Goal: Information Seeking & Learning: Learn about a topic

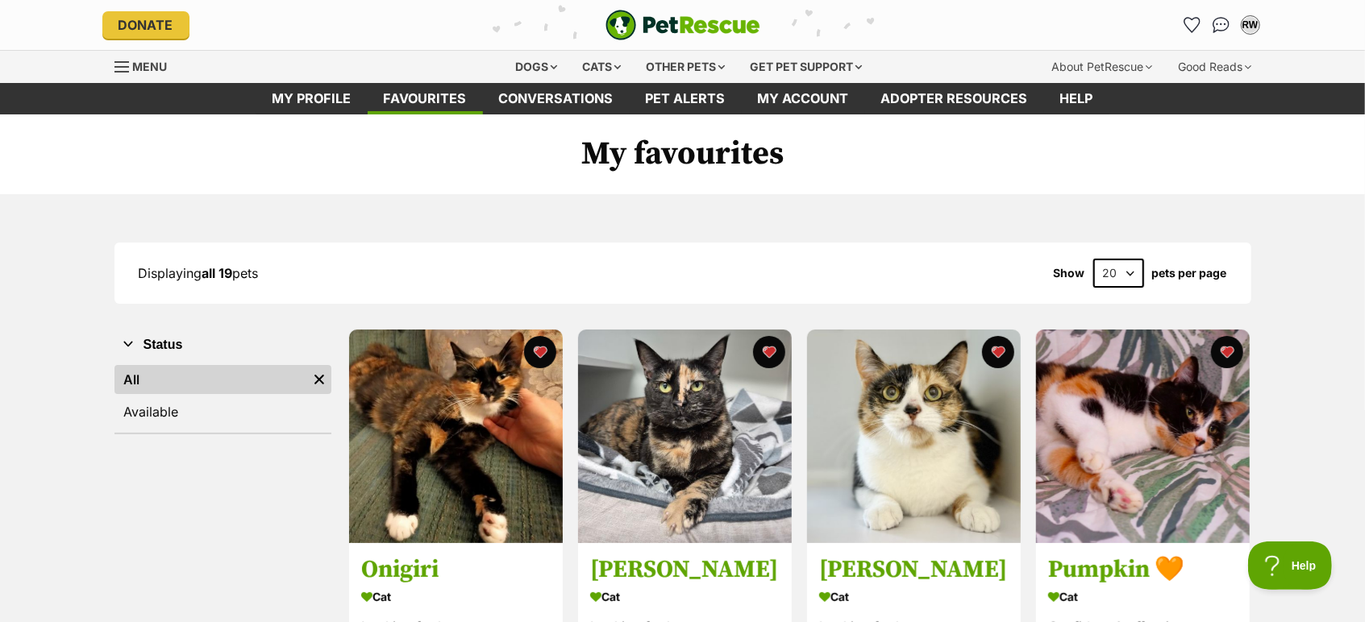
click at [697, 31] on img "PetRescue" at bounding box center [682, 25] width 155 height 31
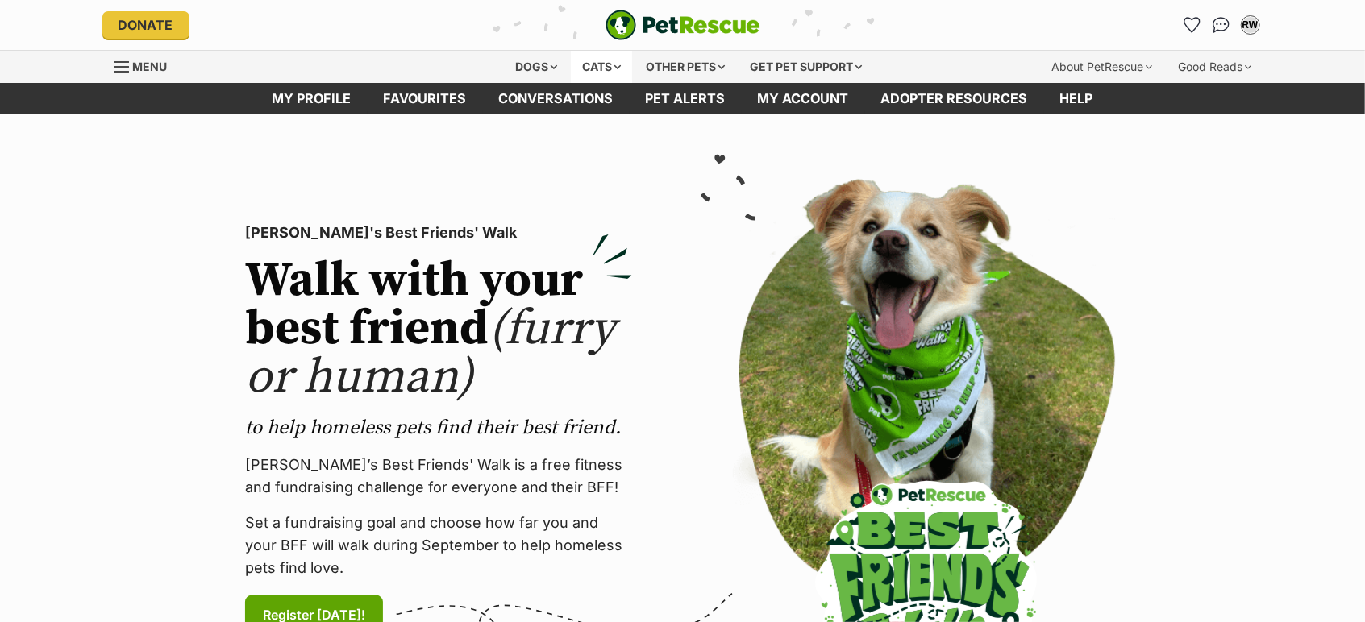
click at [592, 73] on div "Cats" at bounding box center [601, 67] width 61 height 32
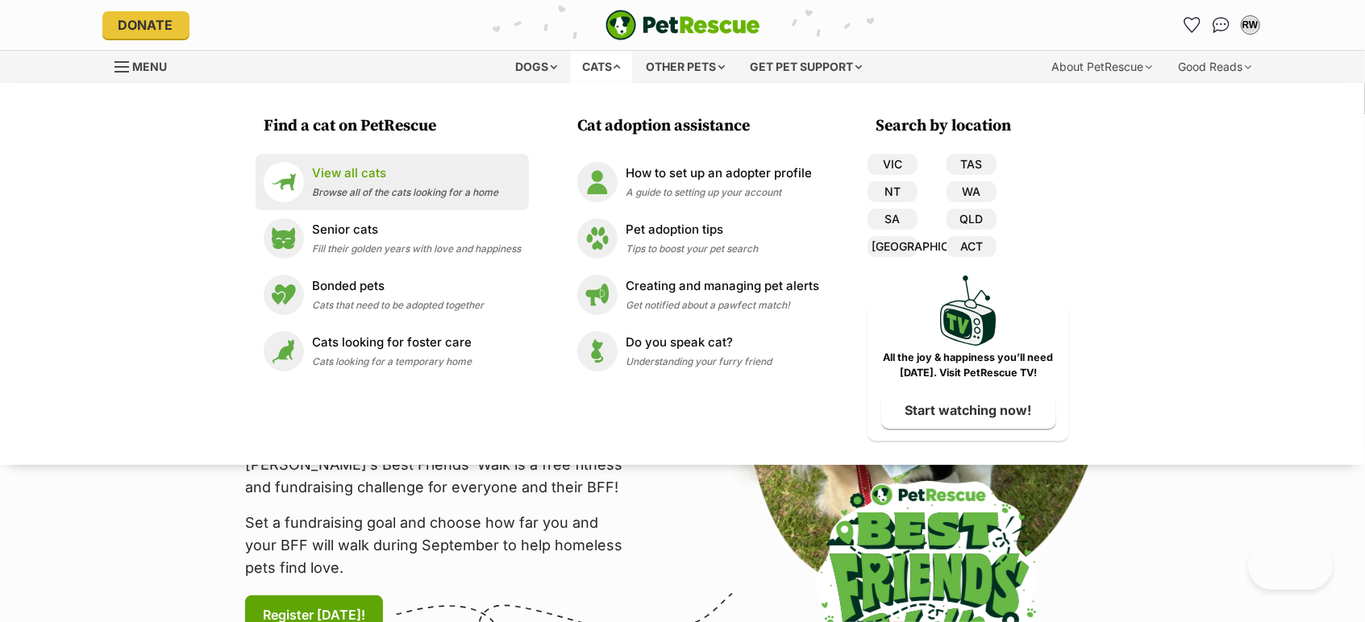
click at [339, 196] on span "Browse all of the cats looking for a home" at bounding box center [405, 192] width 186 height 12
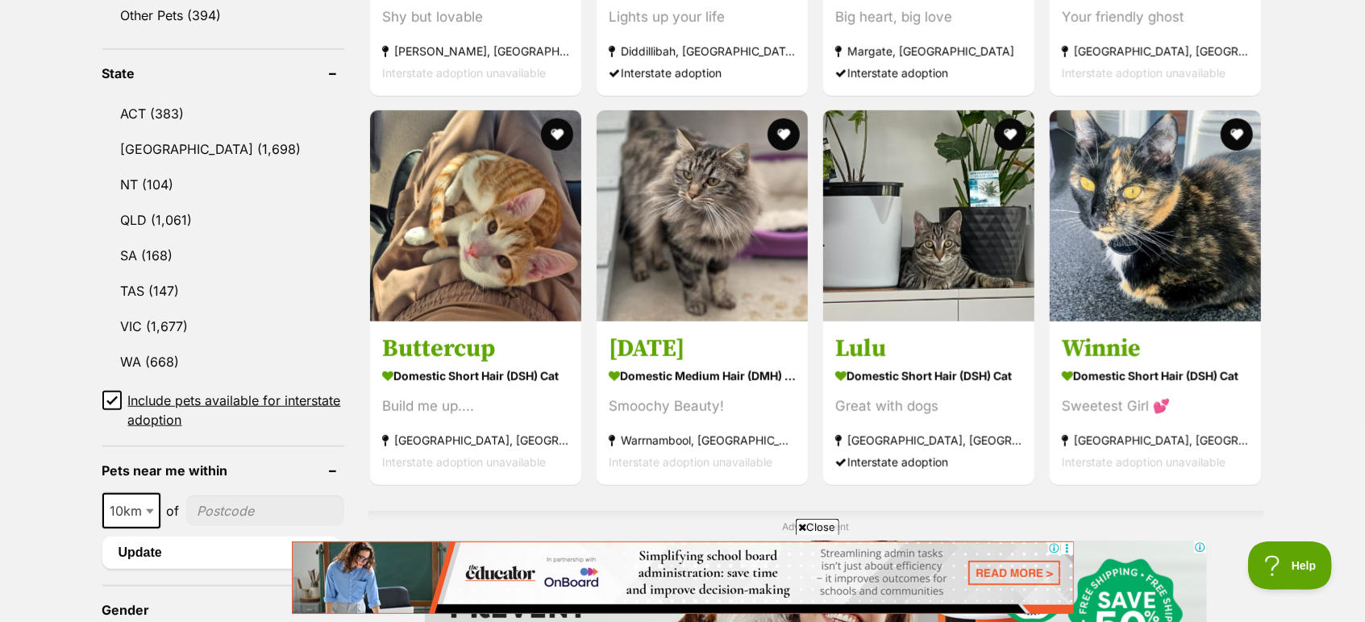
click at [220, 504] on input"] "postcode" at bounding box center [265, 511] width 158 height 31
type input"] "3056"
click at [133, 500] on span "250km" at bounding box center [136, 511] width 65 height 23
select select "25"
click at [178, 537] on button "Update" at bounding box center [221, 553] width 238 height 32
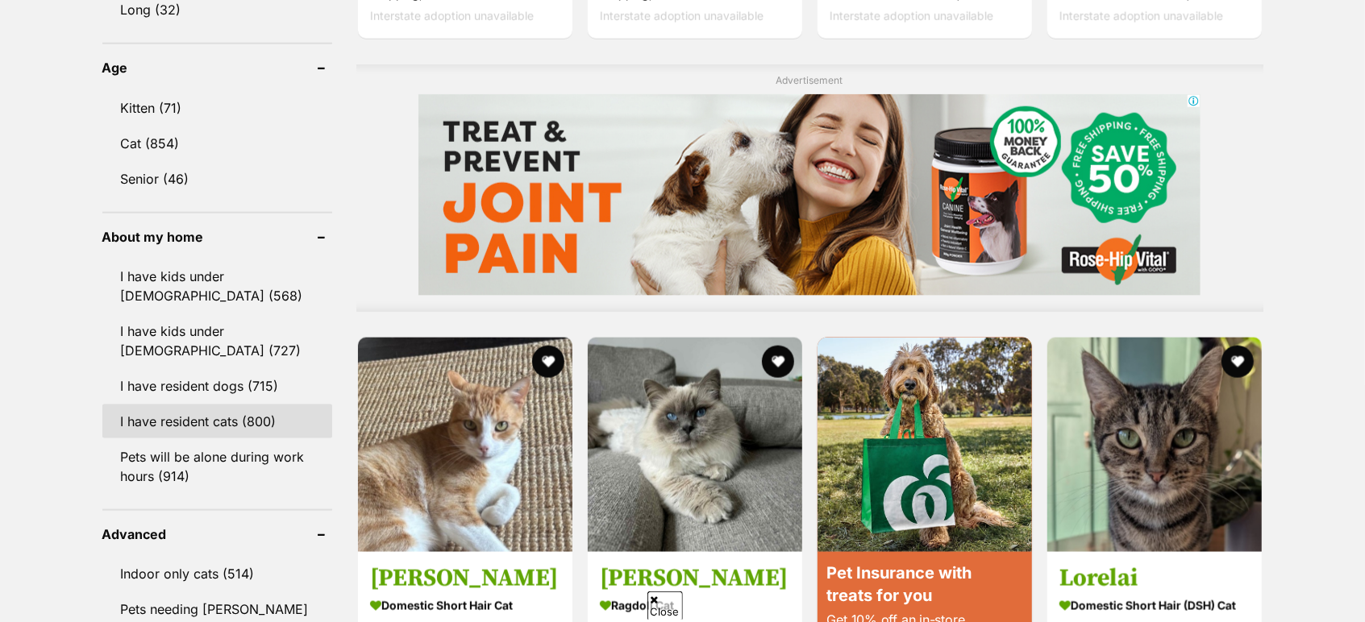
click at [190, 407] on link "I have resident cats (800)" at bounding box center [217, 422] width 230 height 34
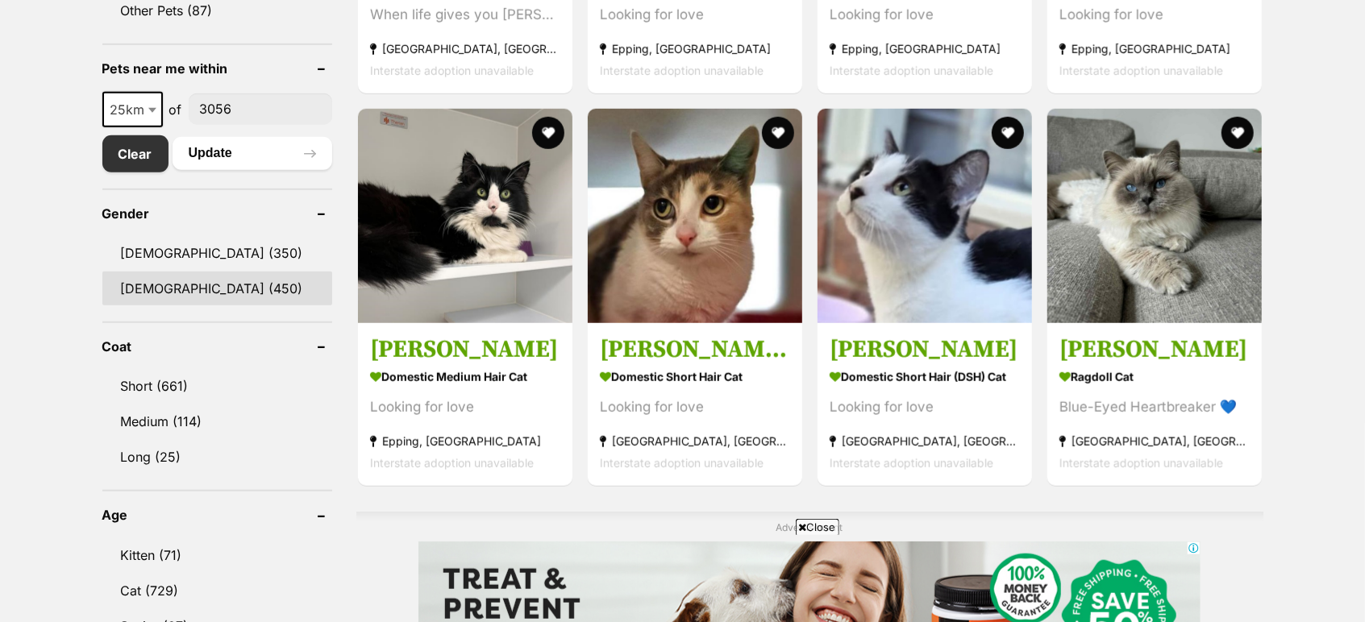
click at [218, 276] on link "Female (450)" at bounding box center [217, 289] width 230 height 34
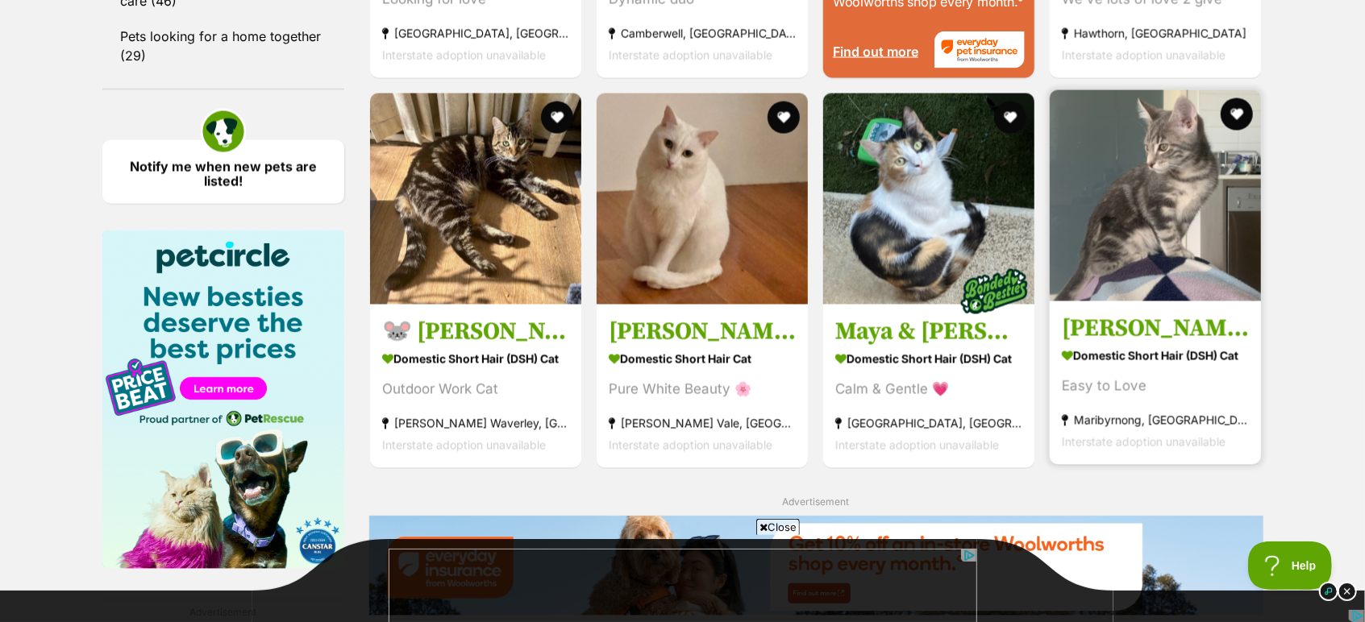
scroll to position [1881, 0]
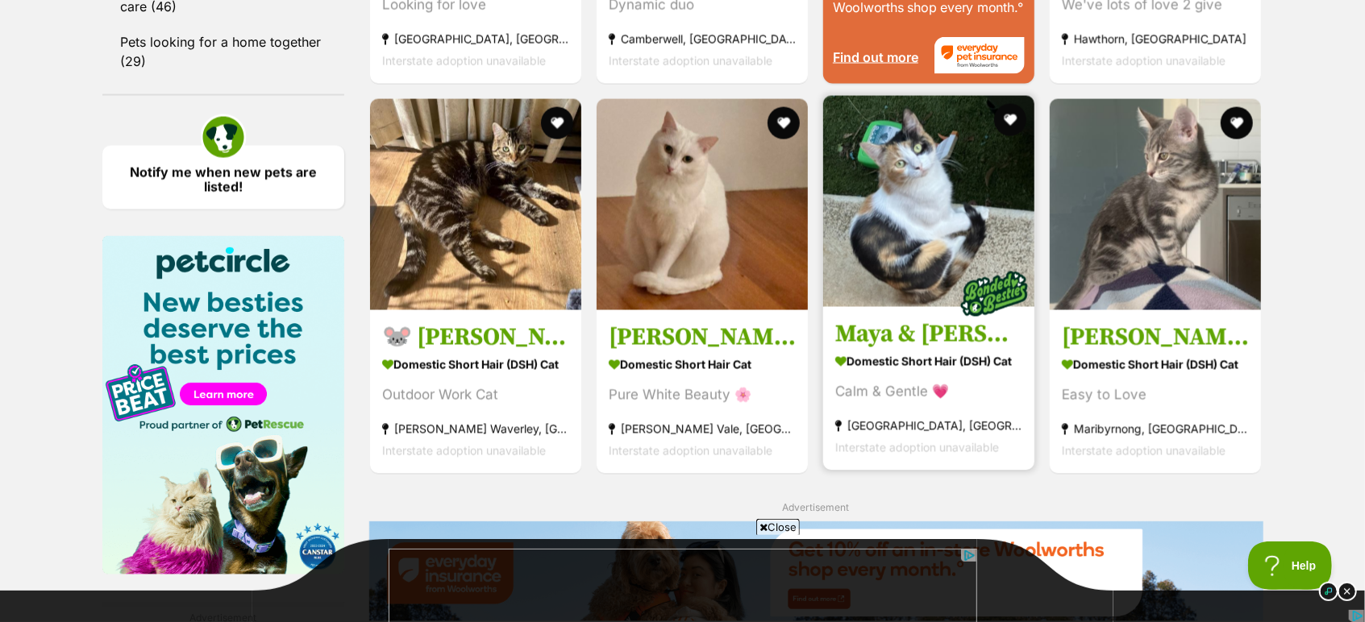
drag, startPoint x: 914, startPoint y: 164, endPoint x: 953, endPoint y: 172, distance: 39.5
click at [953, 172] on img at bounding box center [928, 201] width 211 height 211
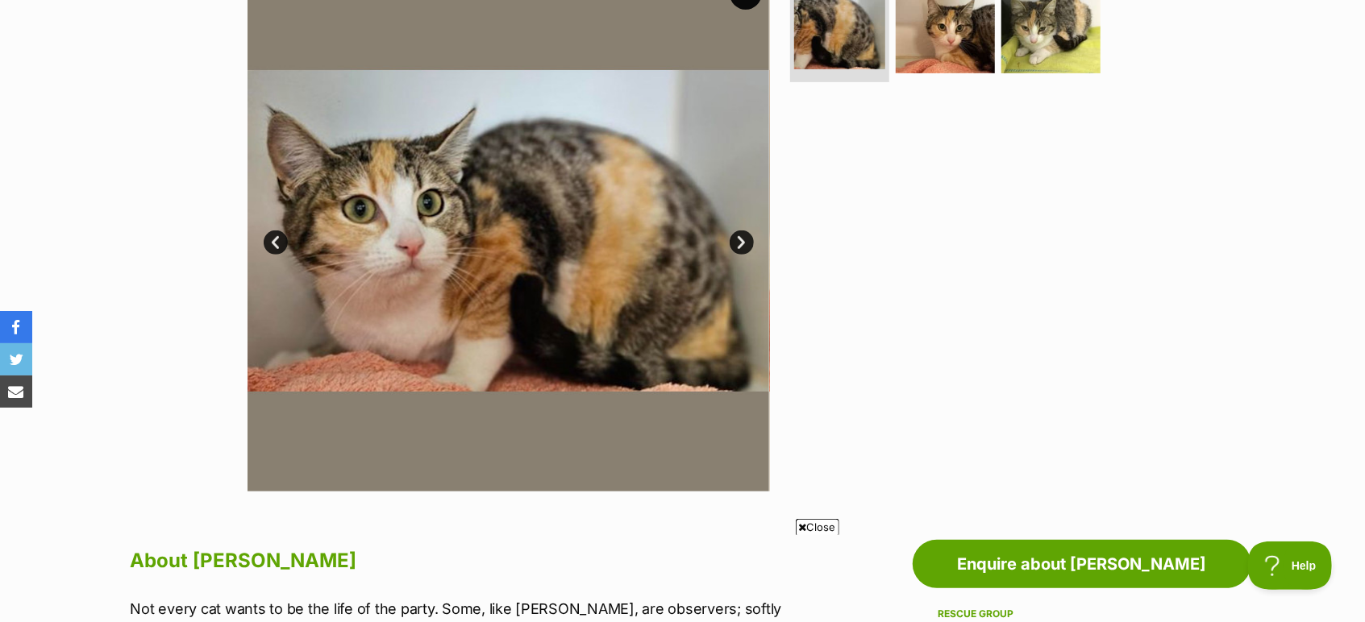
scroll to position [358, 0]
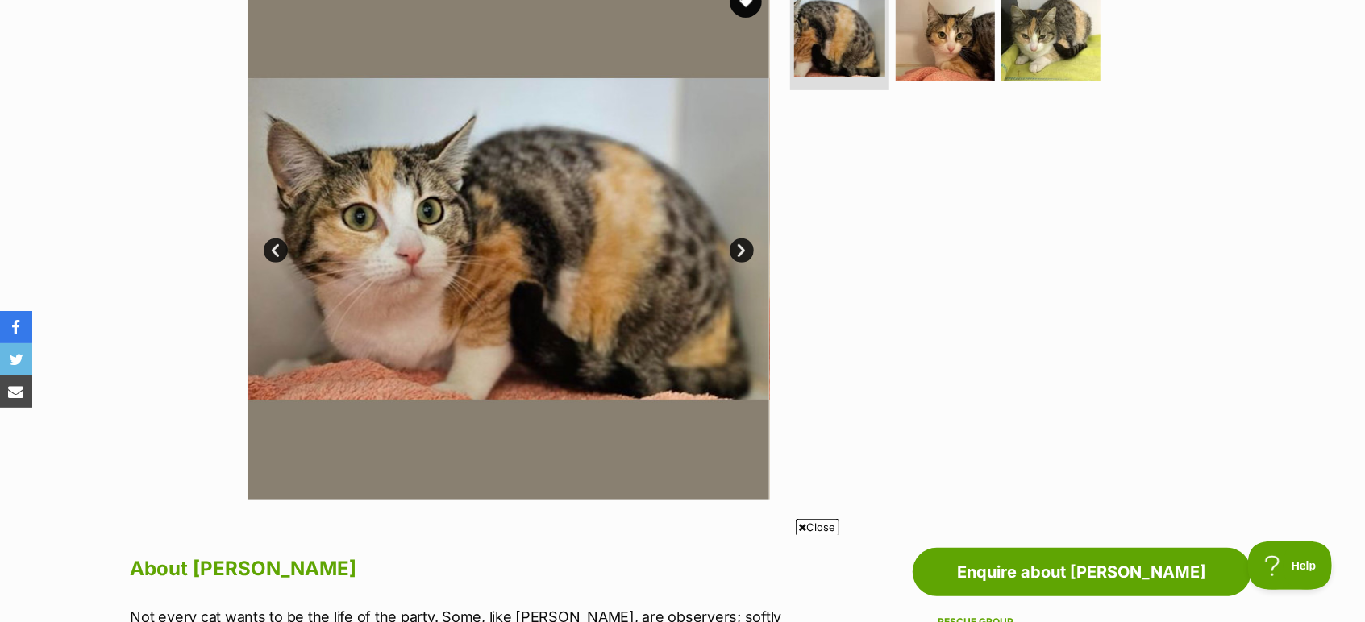
click at [739, 255] on link "Next" at bounding box center [742, 251] width 24 height 24
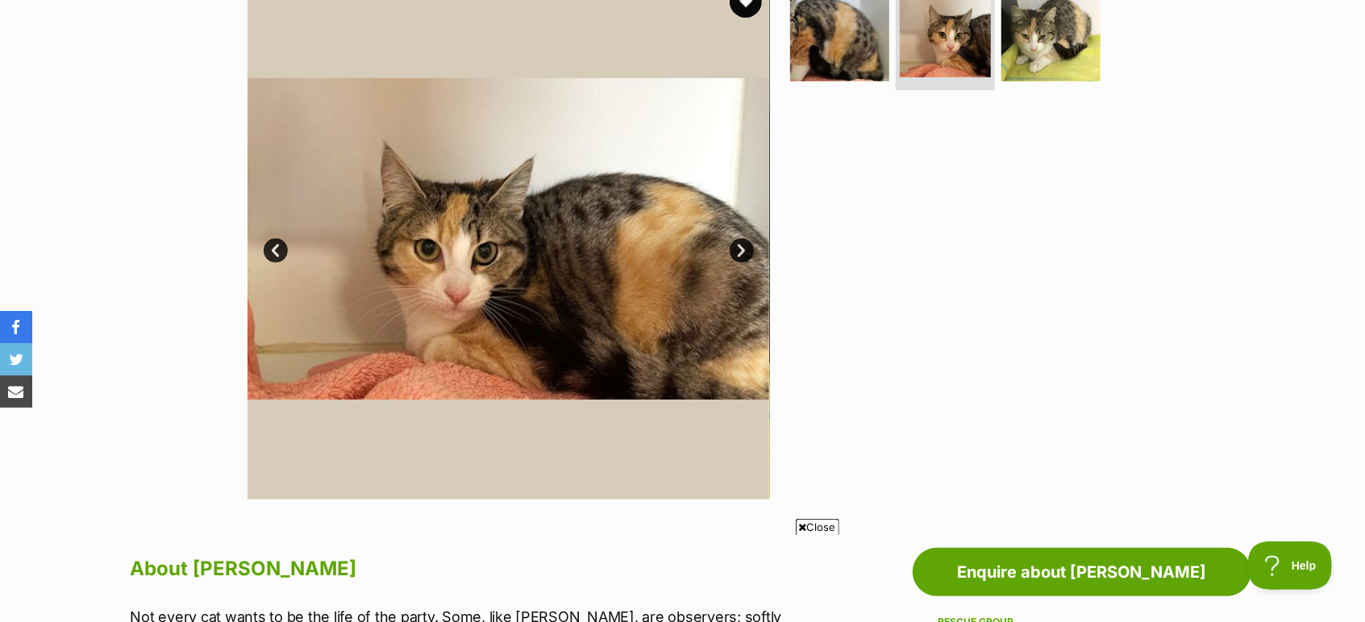
click at [740, 253] on link "Next" at bounding box center [742, 251] width 24 height 24
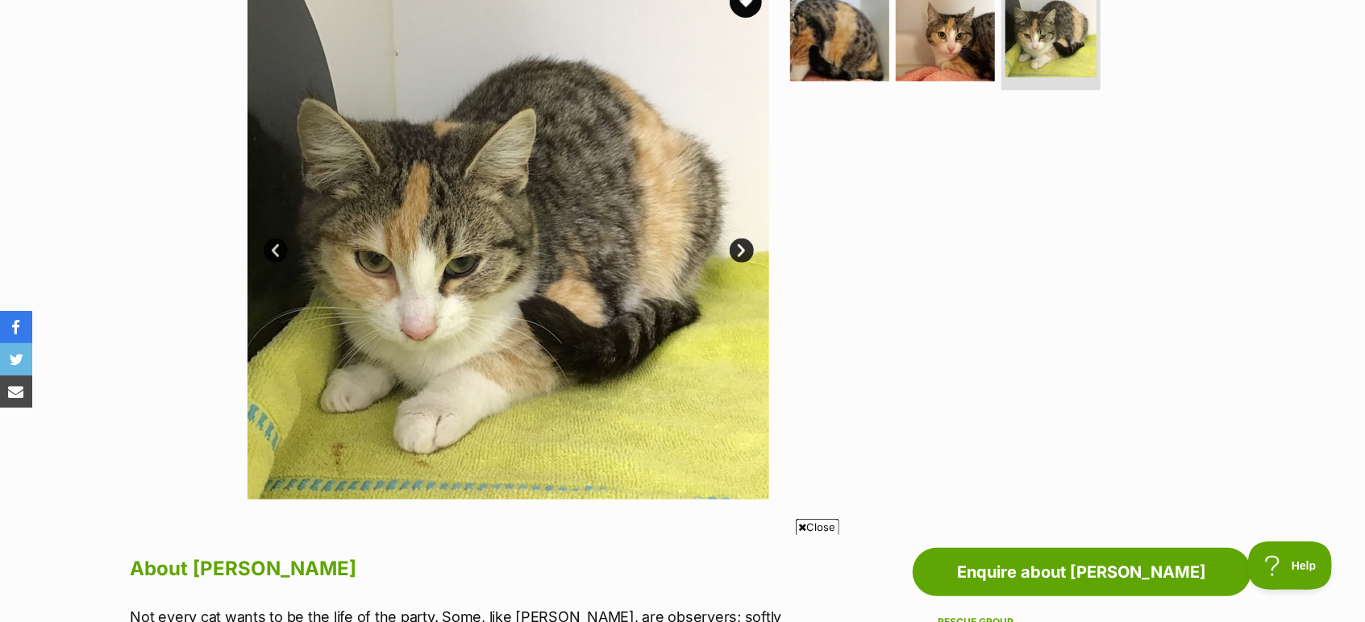
scroll to position [0, 0]
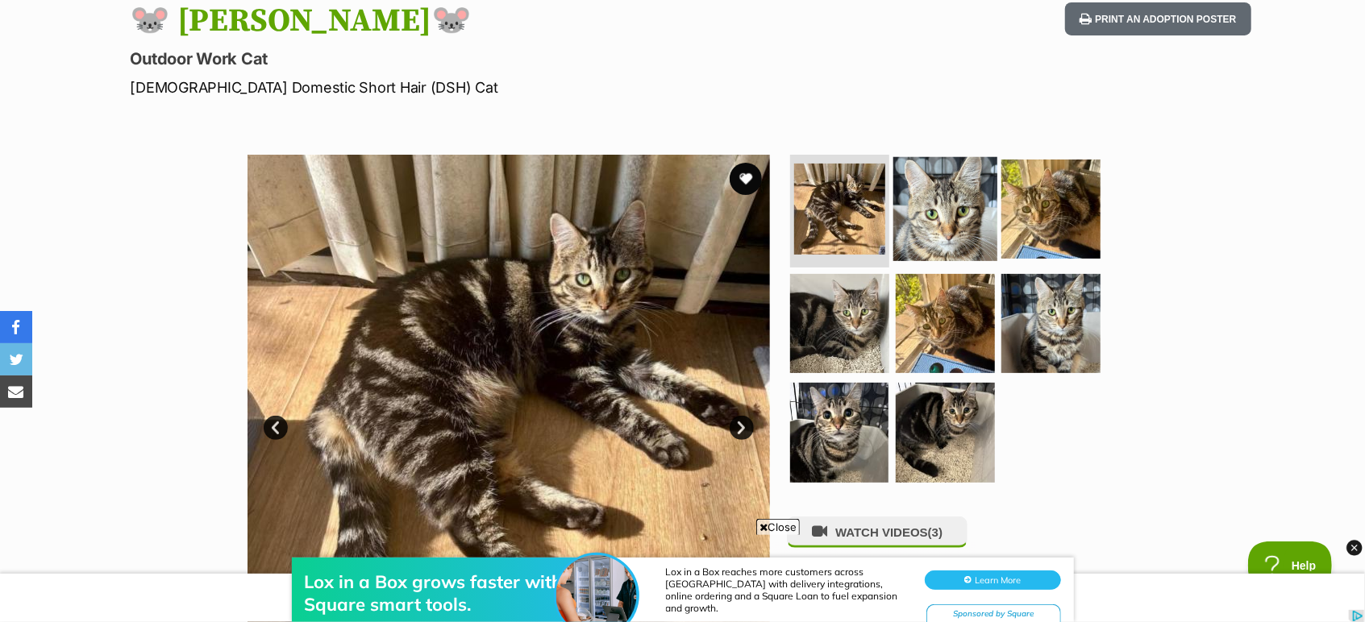
scroll to position [179, 0]
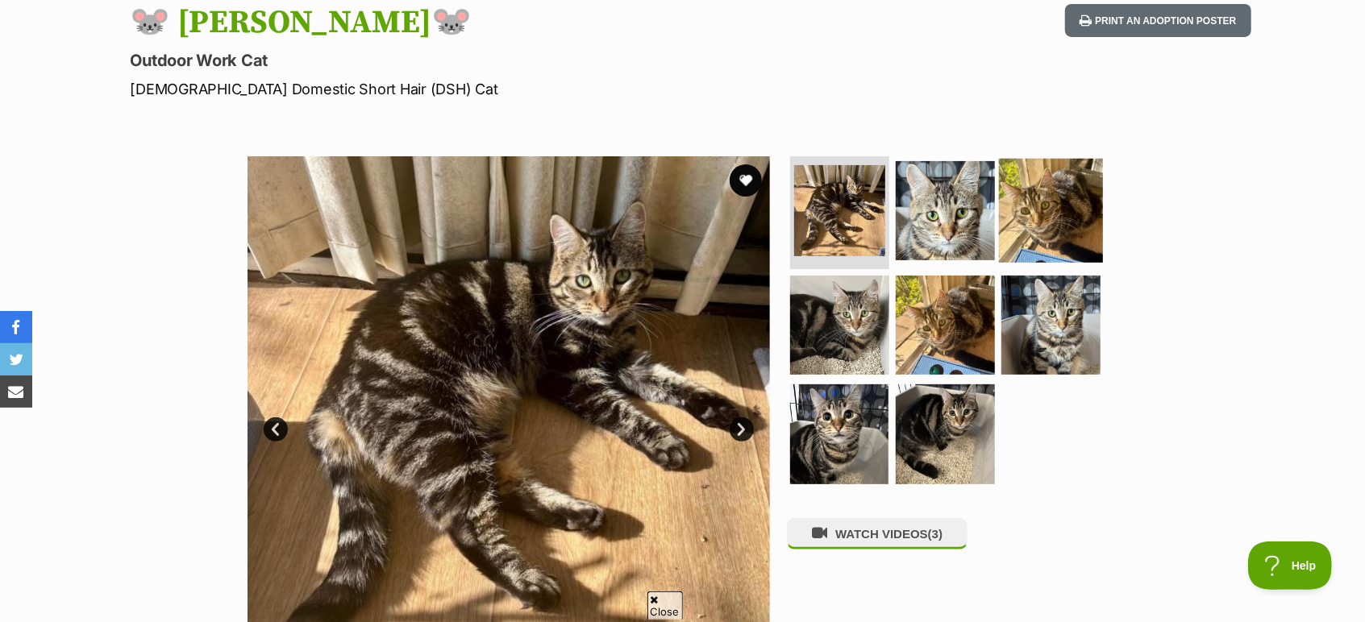
click at [1052, 218] on img at bounding box center [1051, 211] width 104 height 104
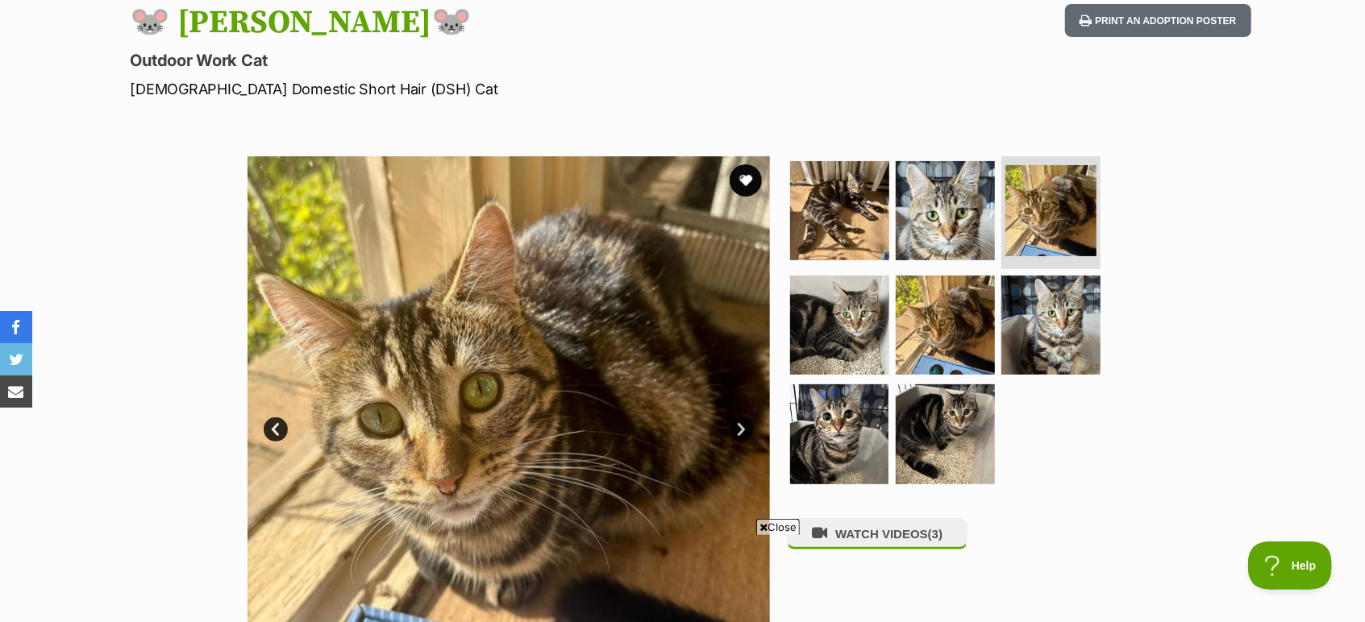
scroll to position [0, 0]
click at [734, 423] on link "Next" at bounding box center [742, 430] width 24 height 24
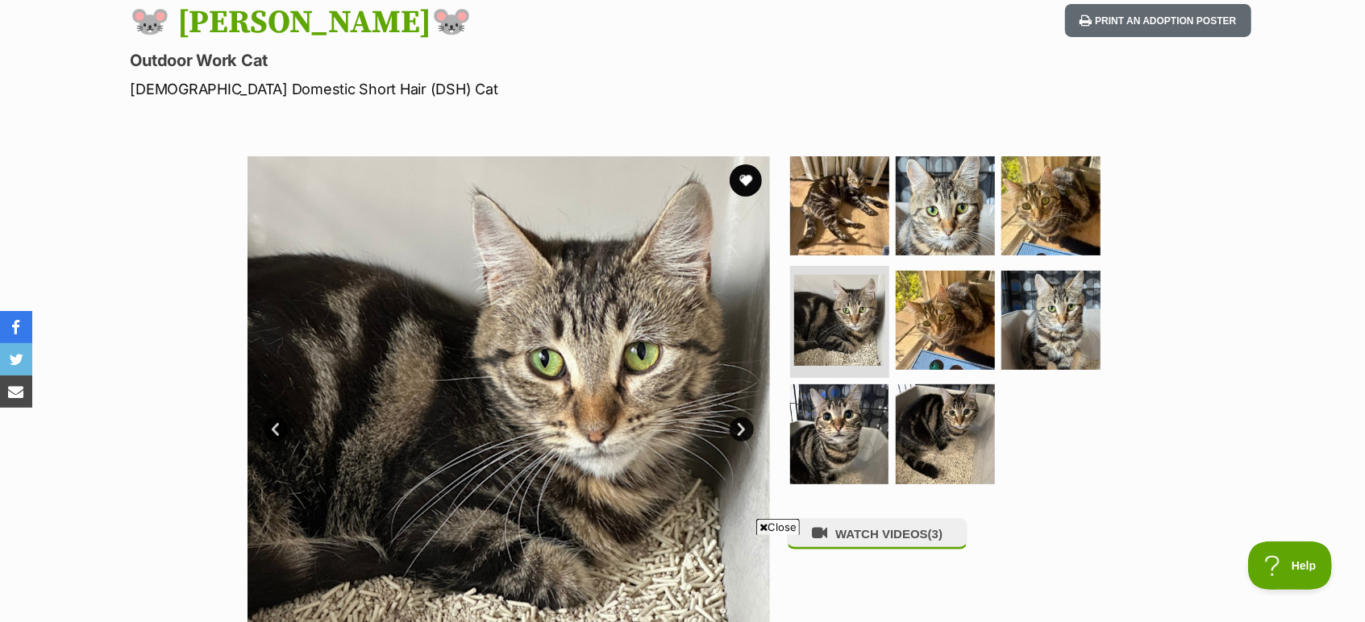
click at [737, 426] on link "Next" at bounding box center [742, 430] width 24 height 24
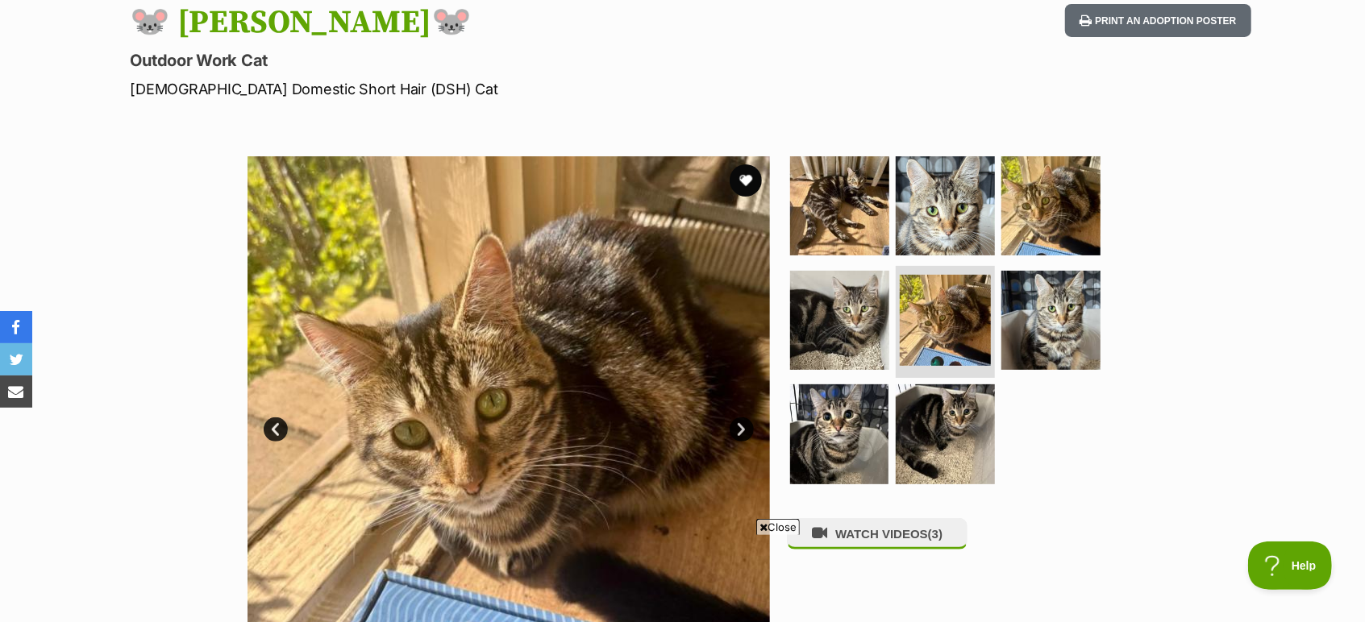
click at [737, 426] on link "Next" at bounding box center [742, 430] width 24 height 24
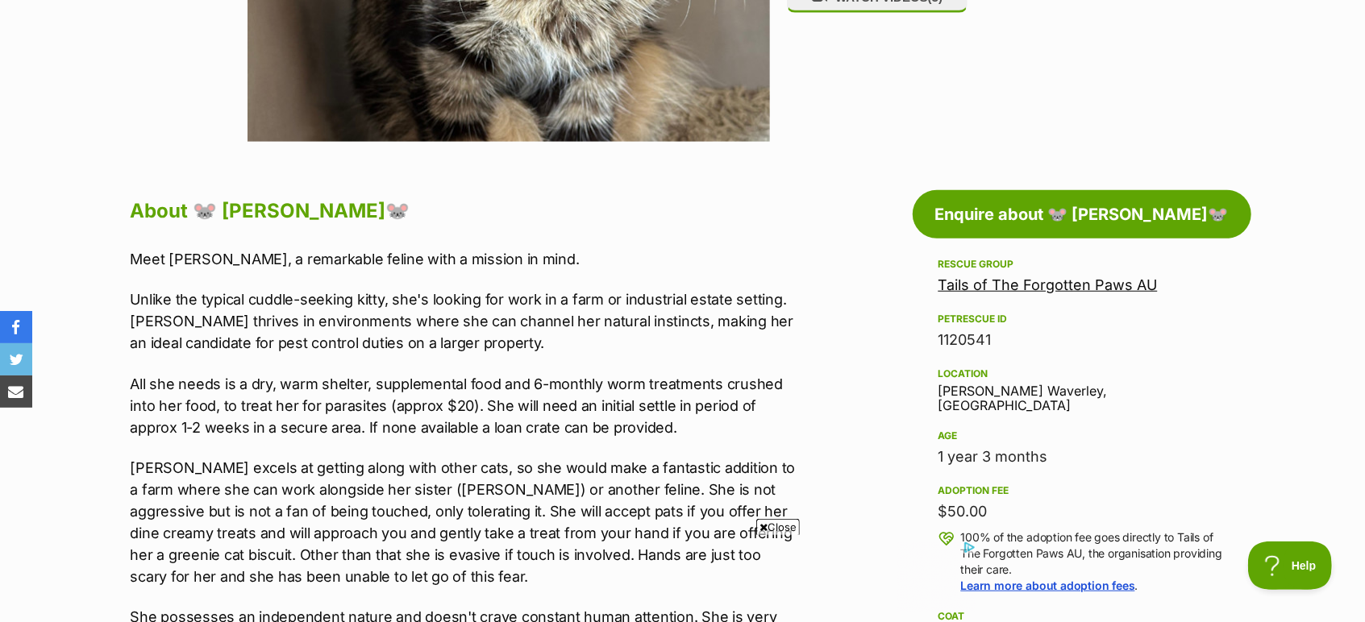
scroll to position [985, 0]
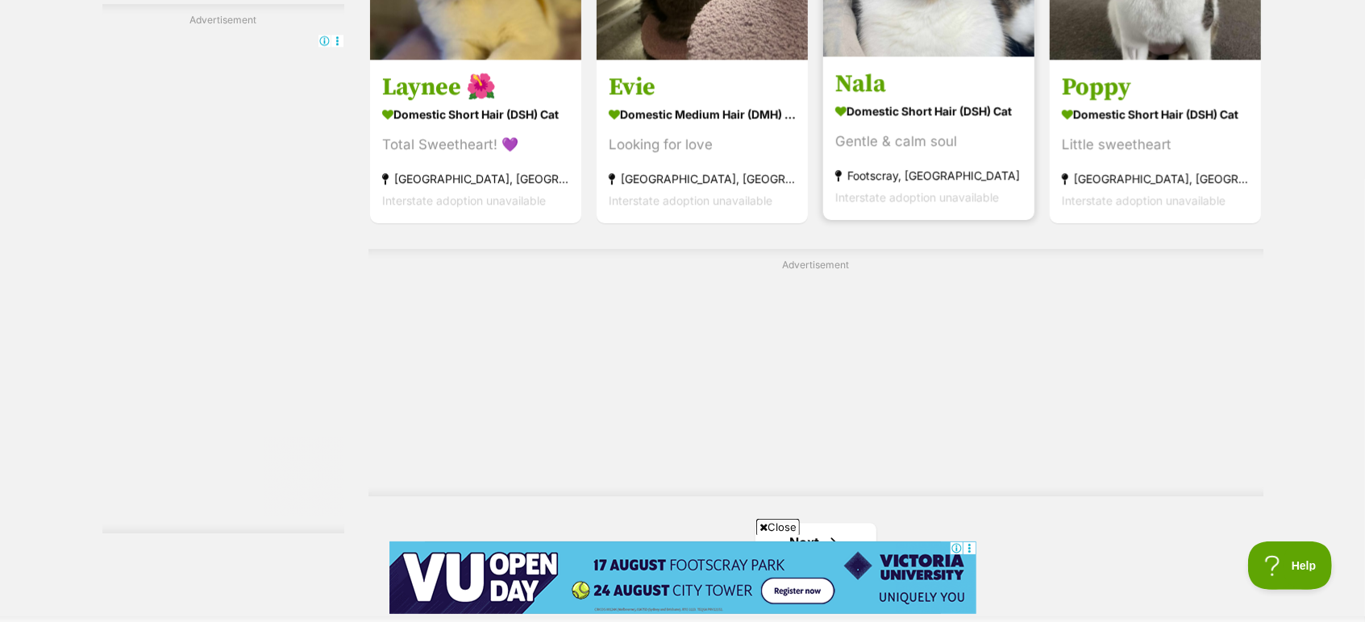
scroll to position [2947, 0]
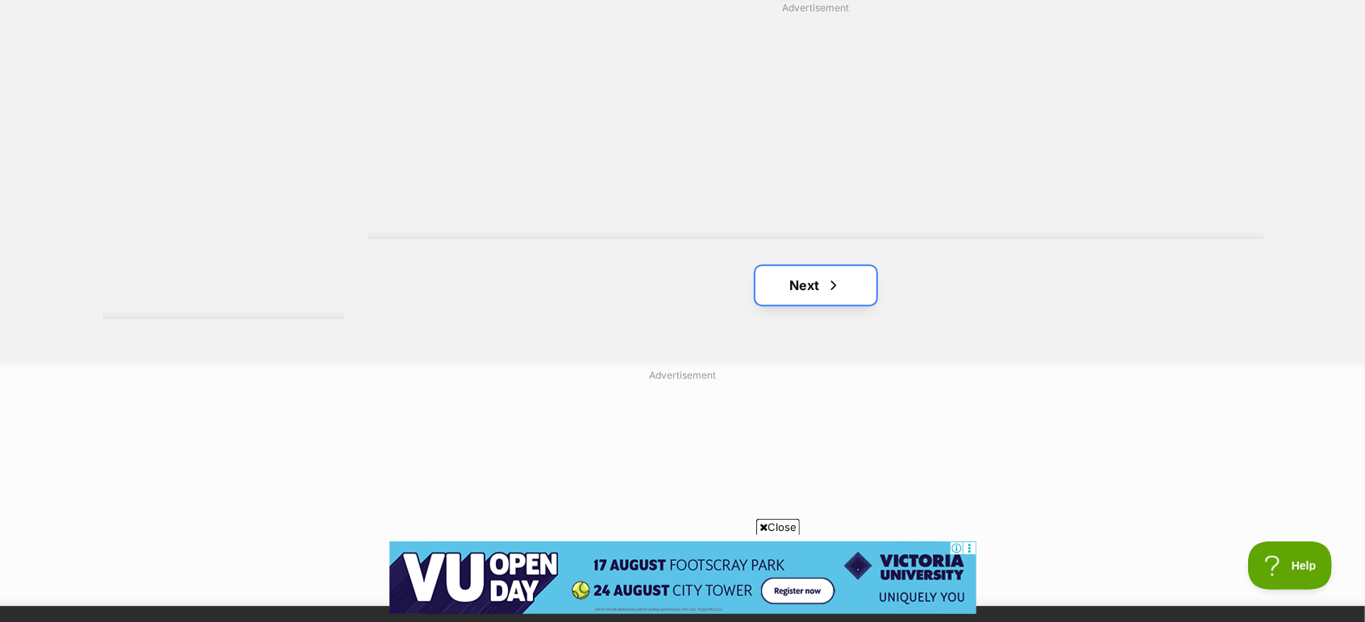
click at [844, 298] on link "Next" at bounding box center [815, 285] width 121 height 39
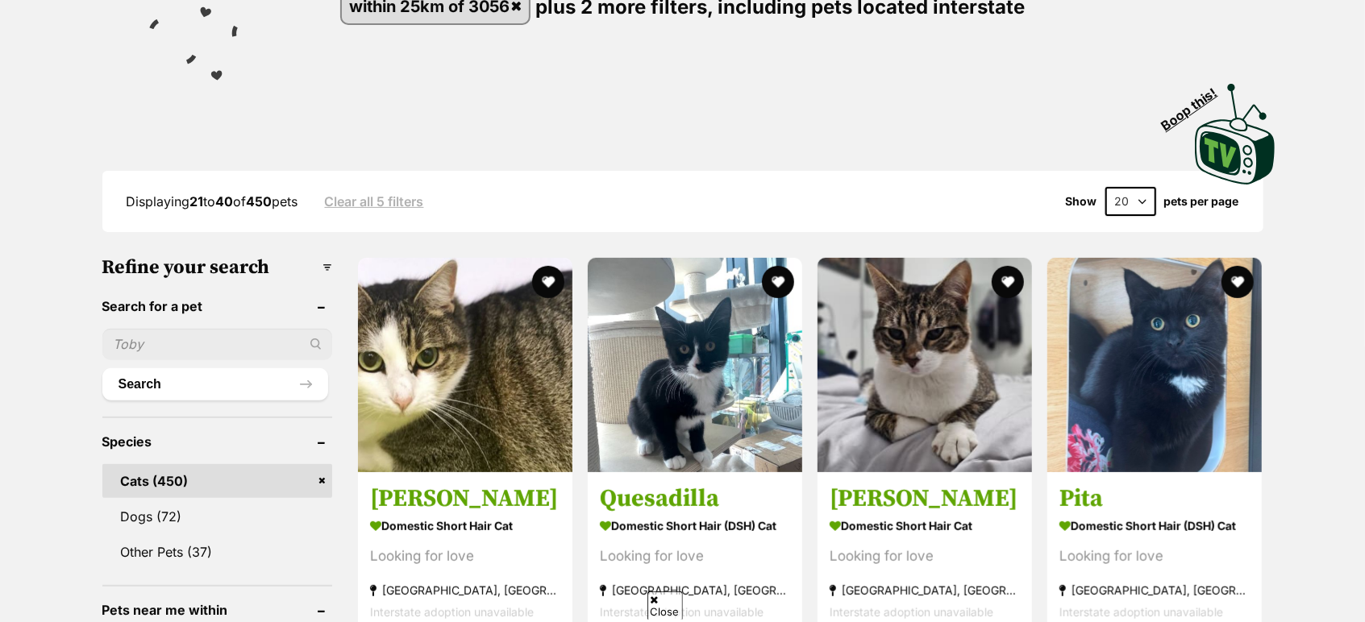
click at [1131, 200] on select "20 40 60" at bounding box center [1130, 201] width 51 height 29
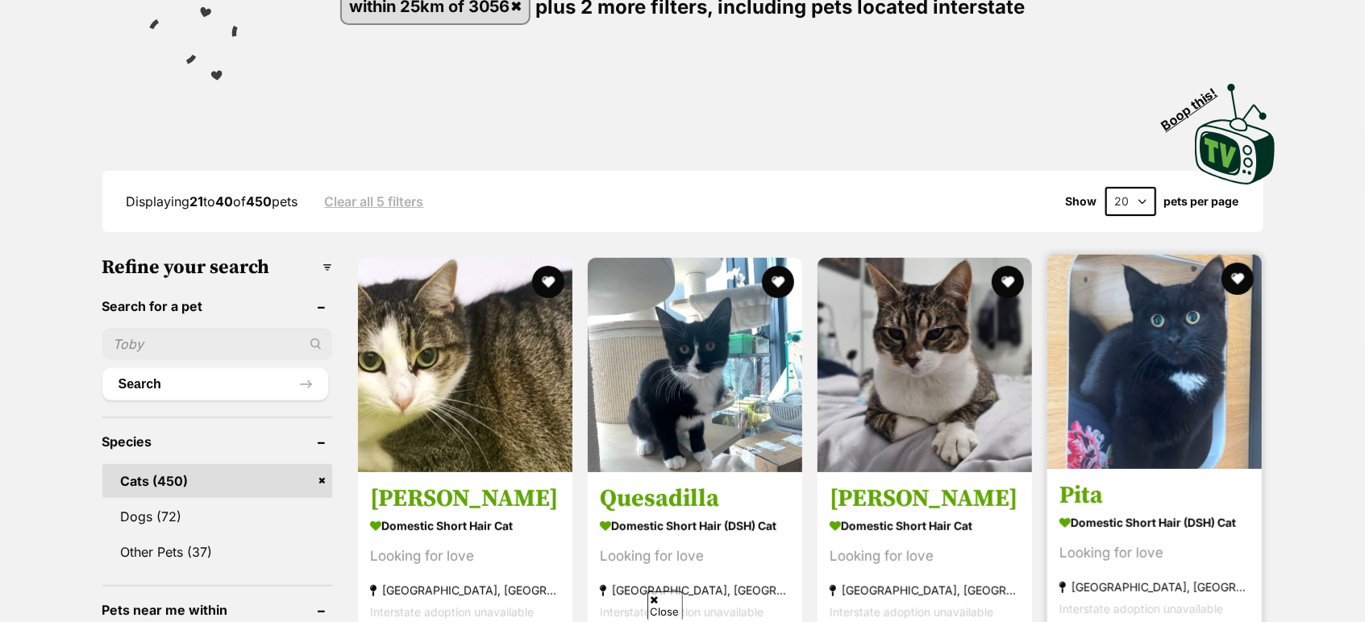
select select "60"
click at [1105, 187] on select "20 40 60" at bounding box center [1130, 201] width 51 height 29
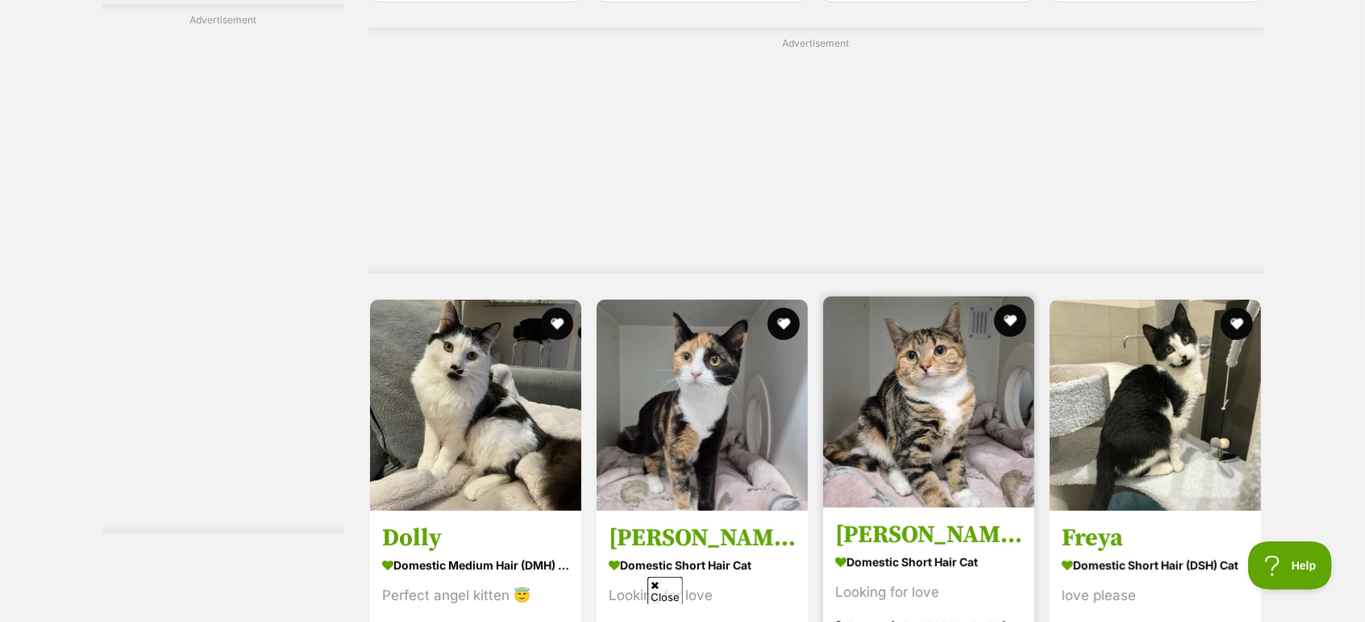
drag, startPoint x: 924, startPoint y: 317, endPoint x: 880, endPoint y: 339, distance: 49.0
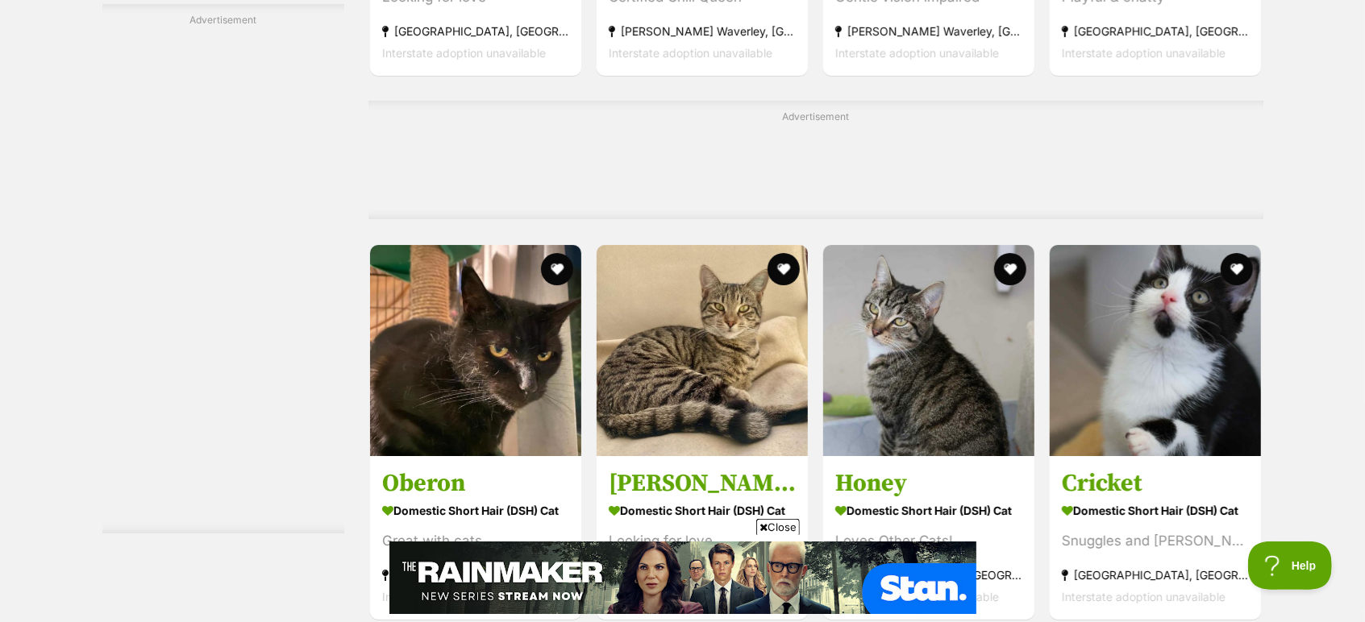
scroll to position [7793, 0]
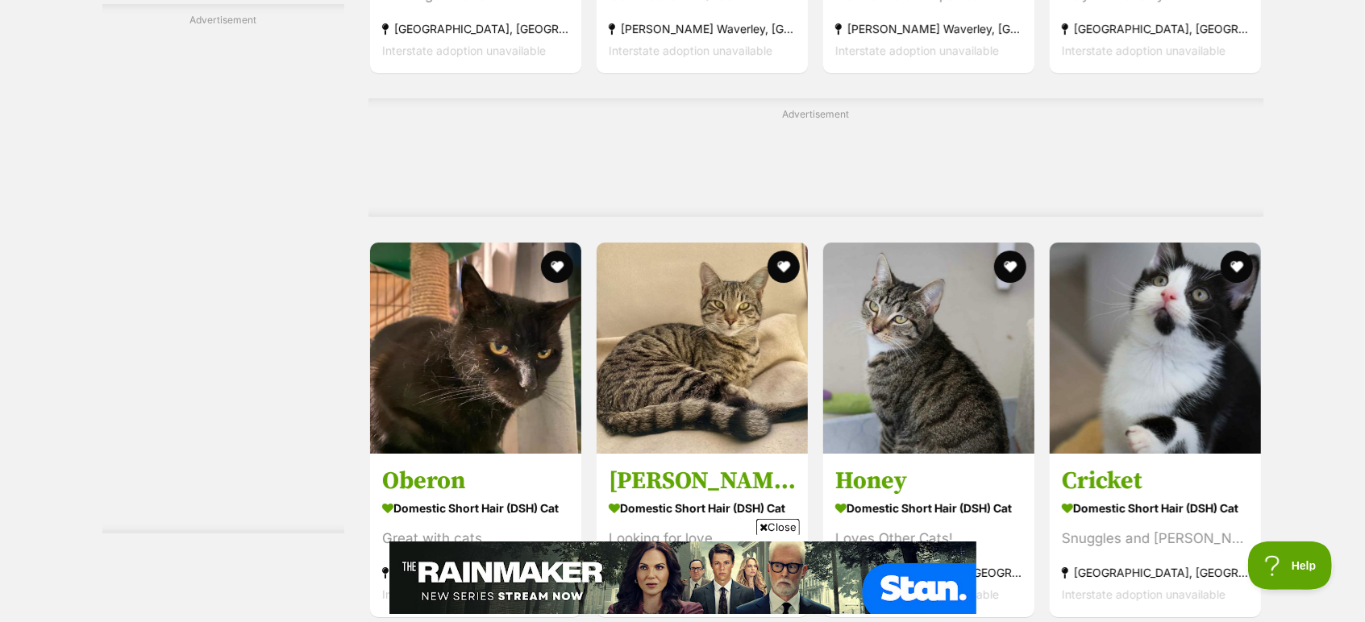
click at [776, 519] on span "Close" at bounding box center [778, 527] width 44 height 16
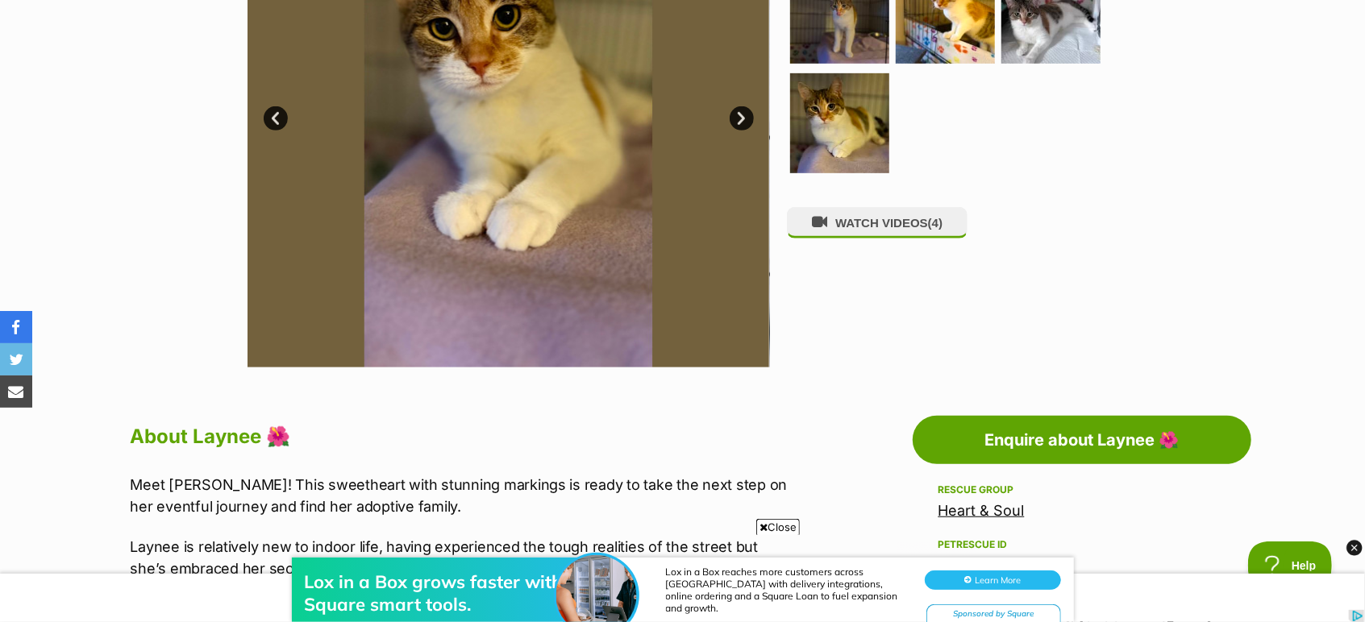
scroll to position [358, 0]
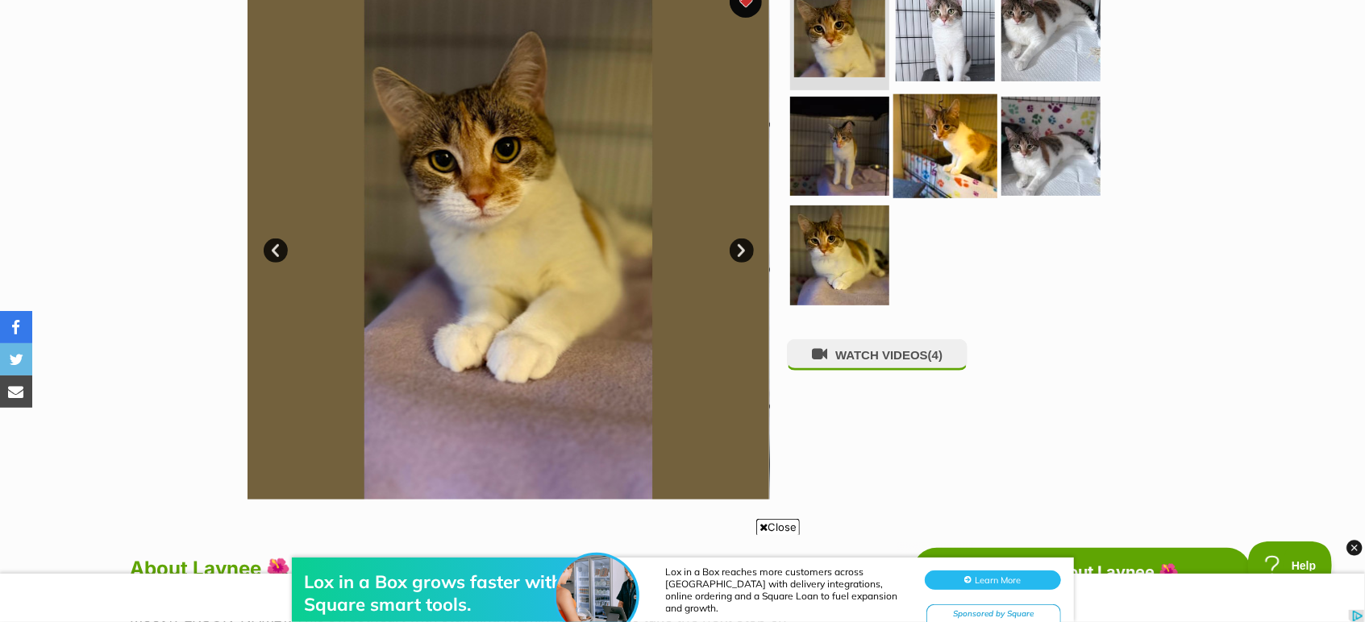
click at [926, 168] on img at bounding box center [945, 146] width 104 height 104
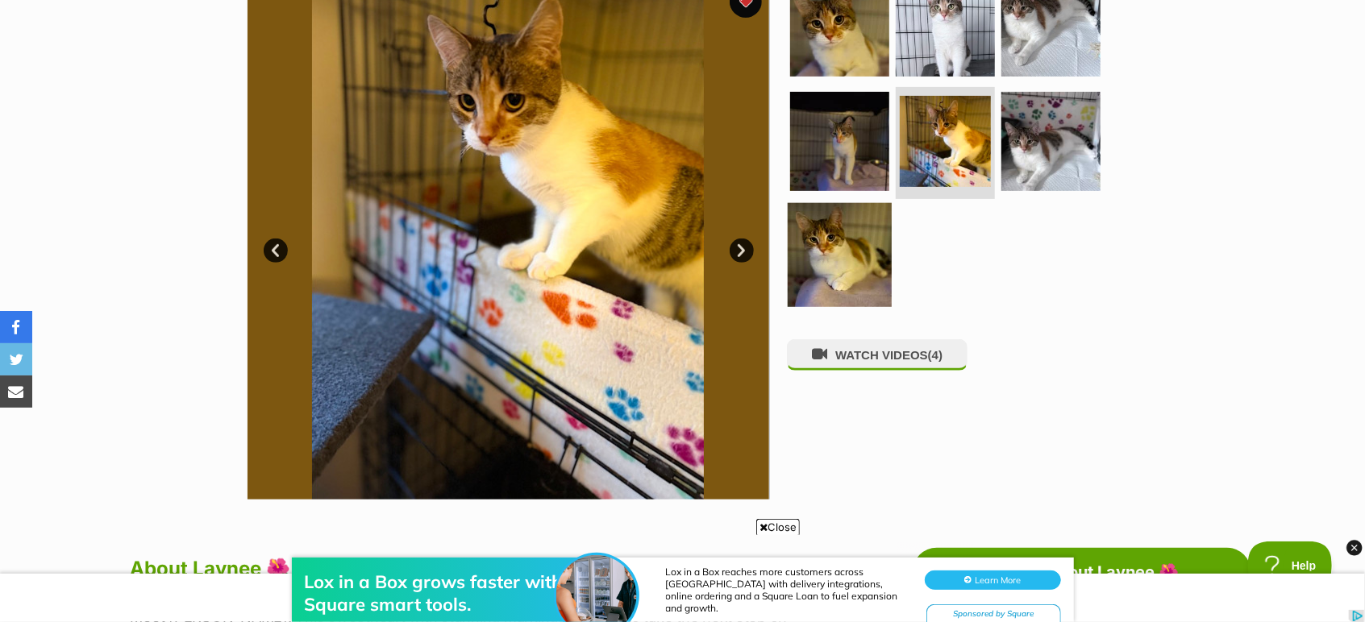
click at [855, 267] on img at bounding box center [840, 255] width 104 height 104
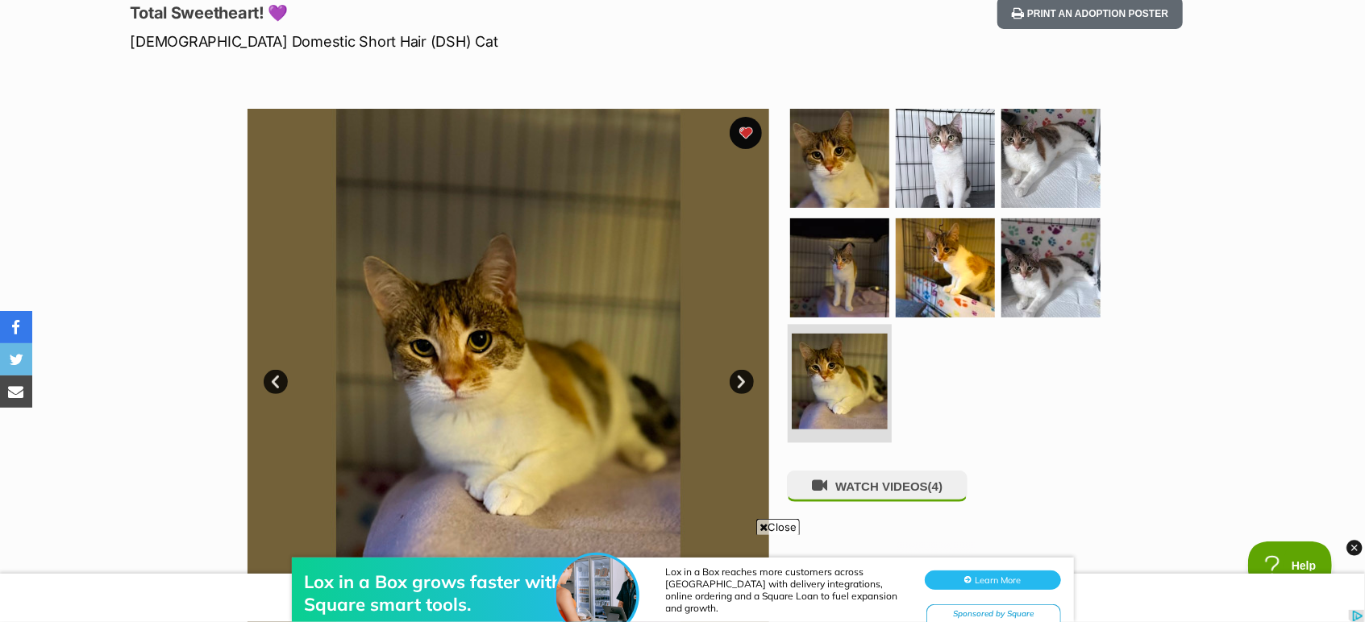
scroll to position [89, 0]
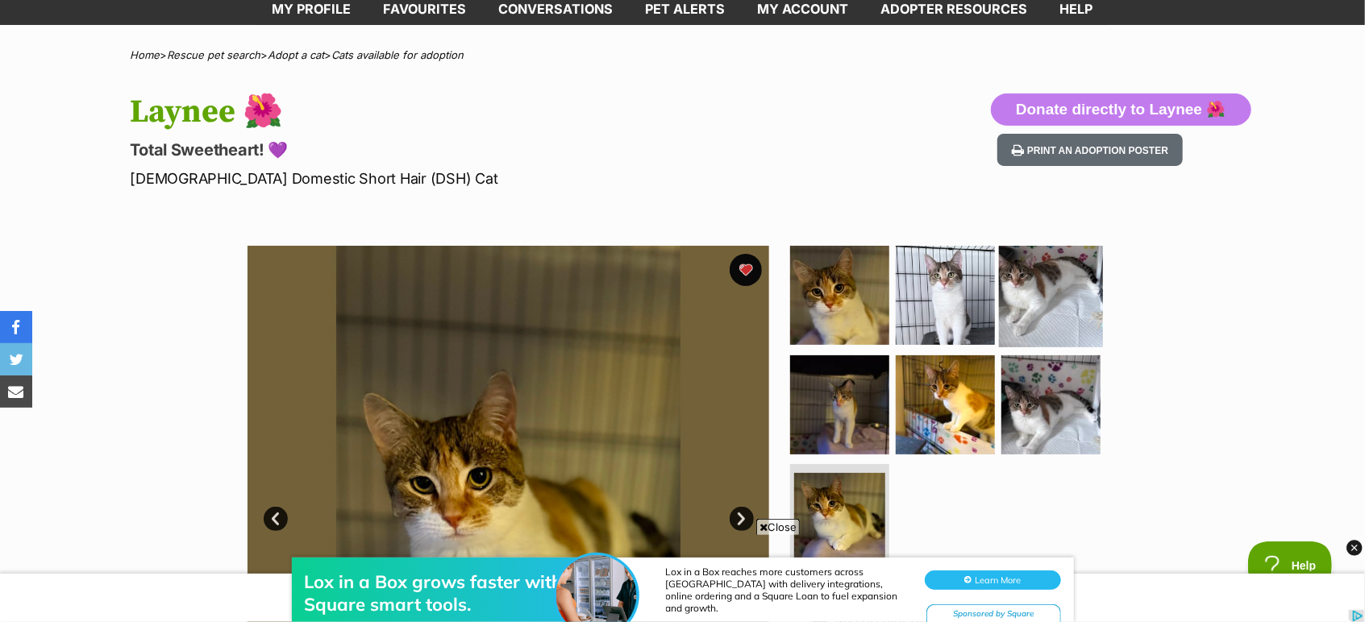
click at [1066, 302] on img at bounding box center [1051, 295] width 104 height 104
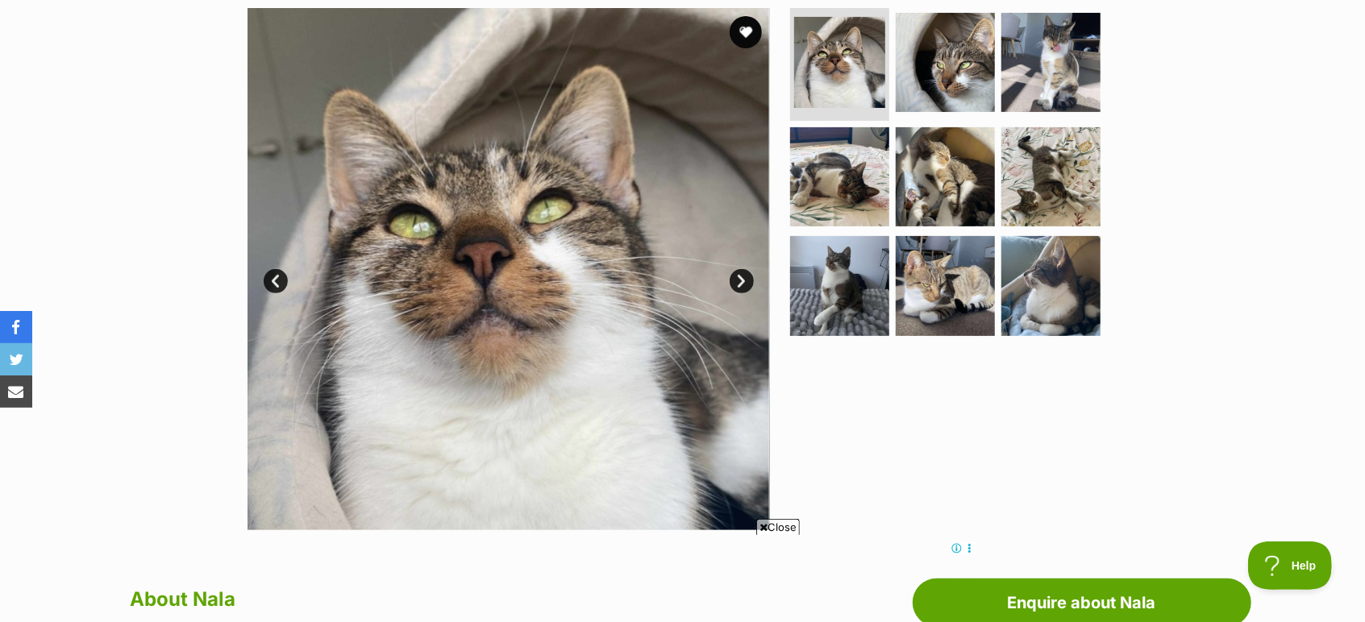
scroll to position [358, 0]
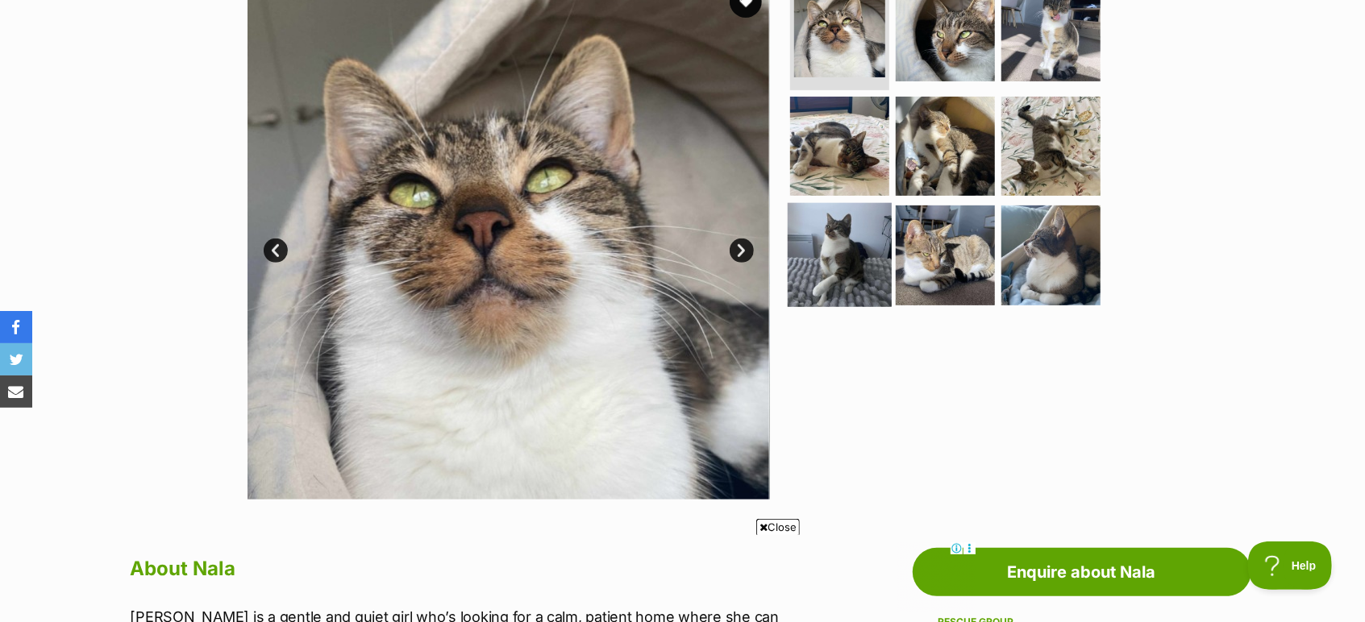
click at [829, 267] on img at bounding box center [840, 255] width 104 height 104
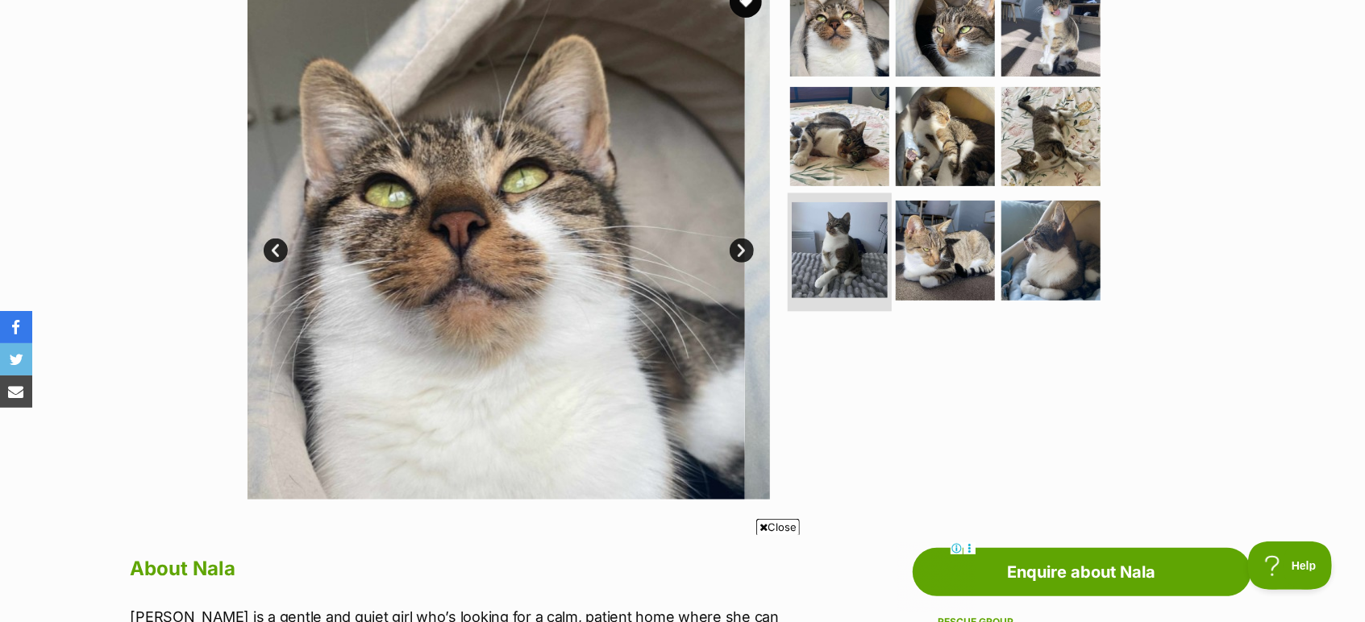
scroll to position [0, 0]
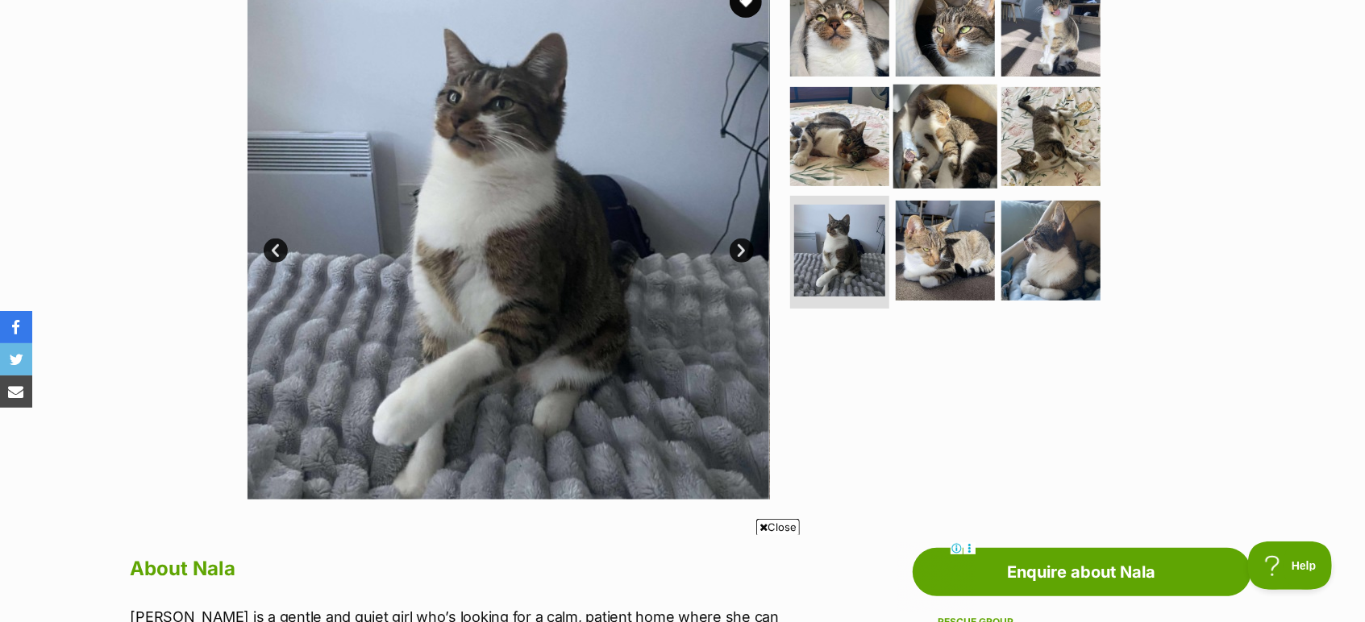
click at [946, 135] on img at bounding box center [945, 136] width 104 height 104
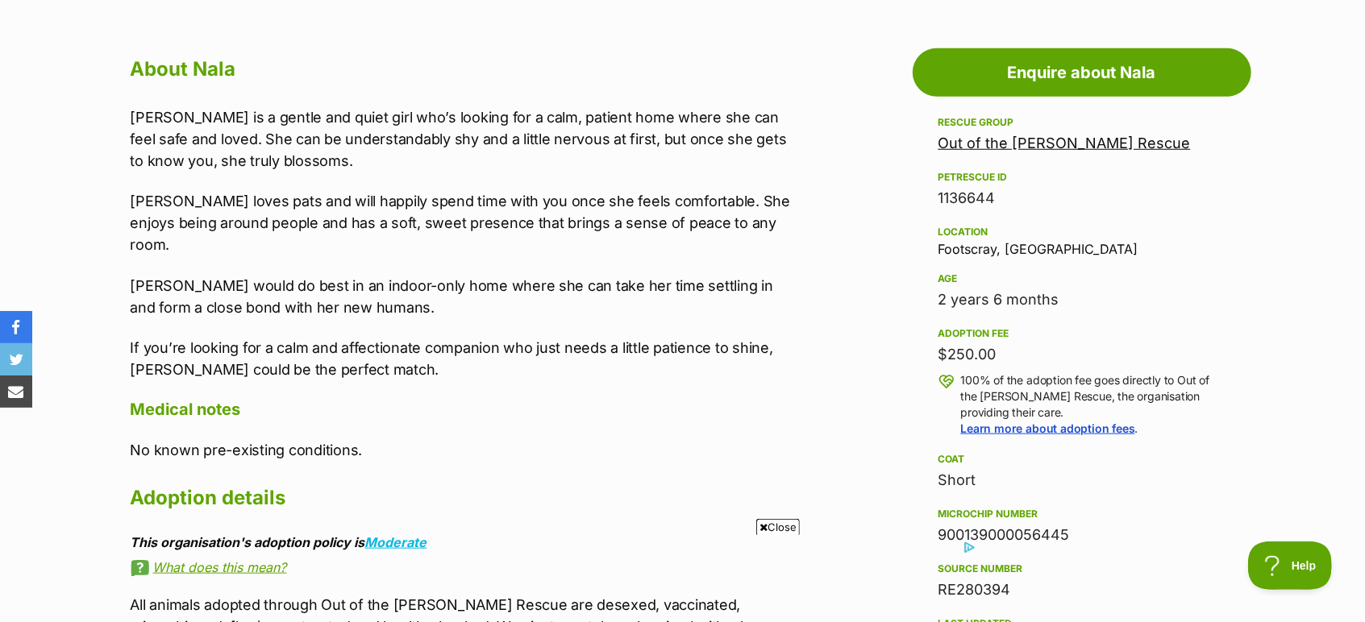
scroll to position [358, 0]
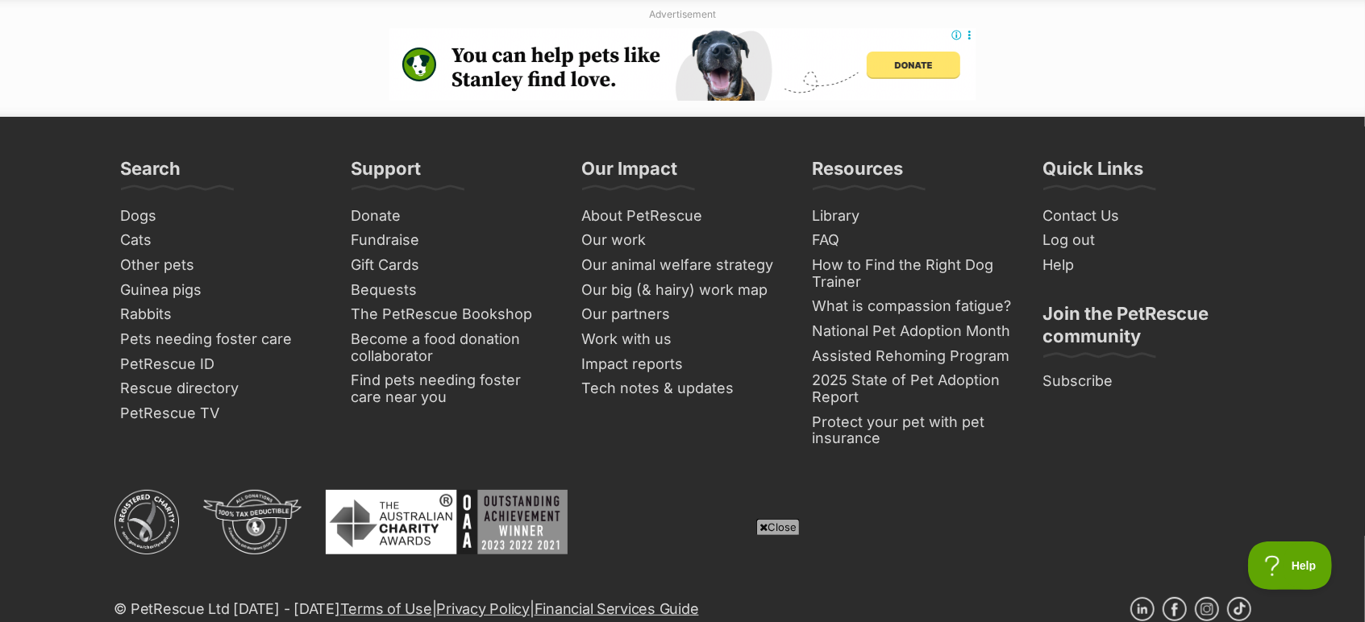
scroll to position [8014, 0]
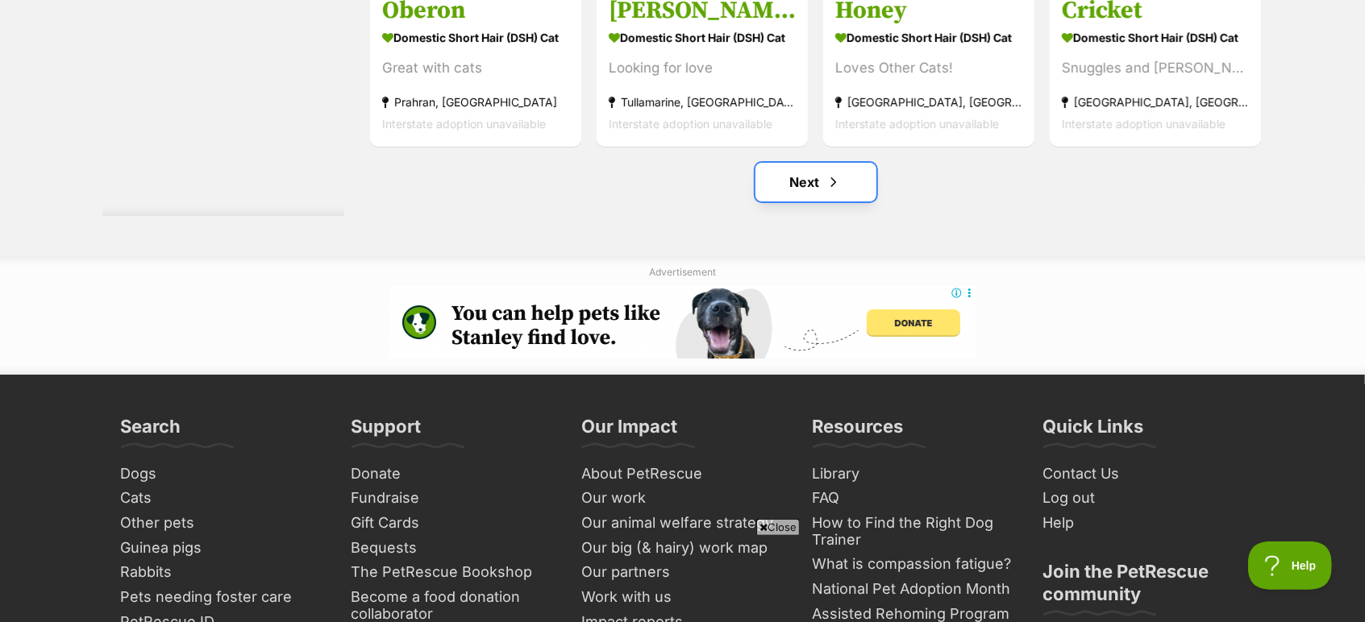
click at [807, 202] on link "Next" at bounding box center [815, 182] width 121 height 39
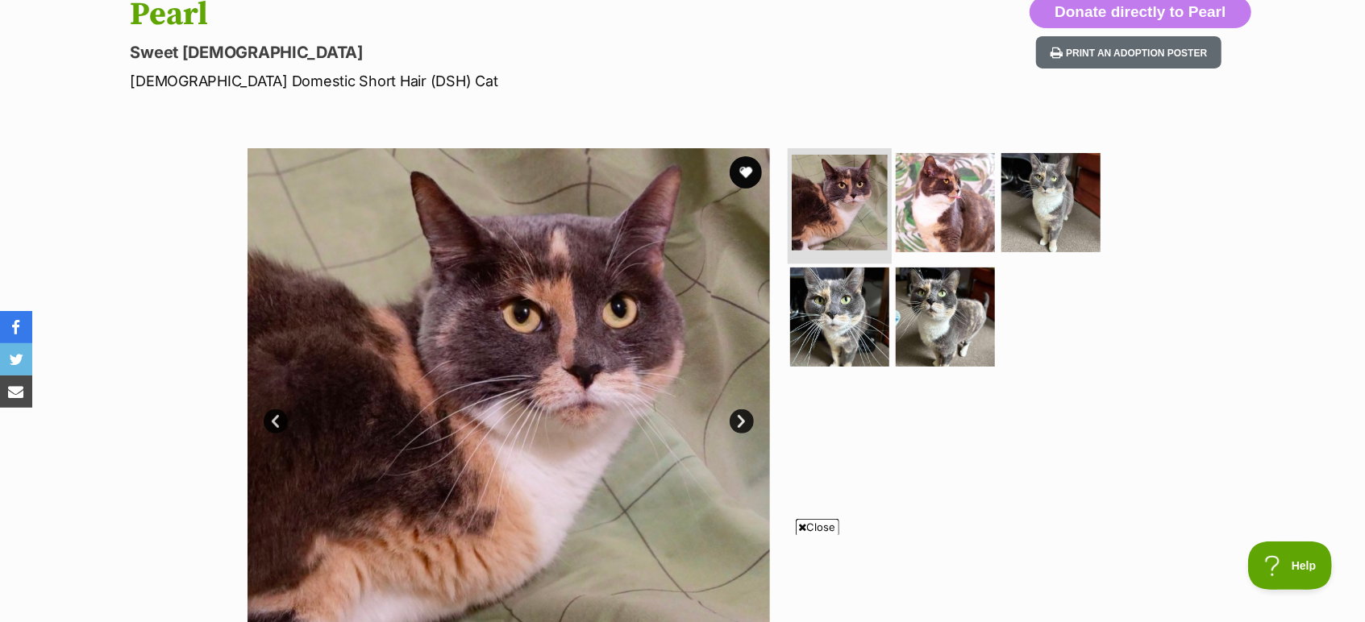
scroll to position [179, 0]
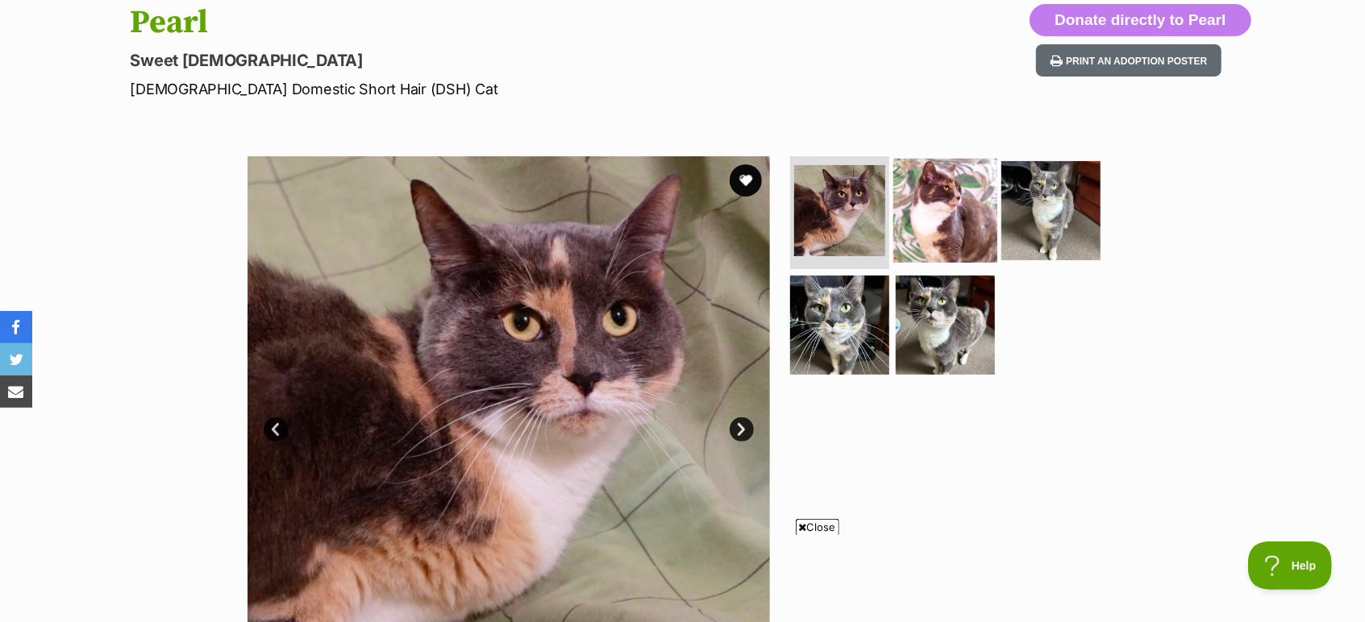
click at [964, 214] on img at bounding box center [945, 211] width 104 height 104
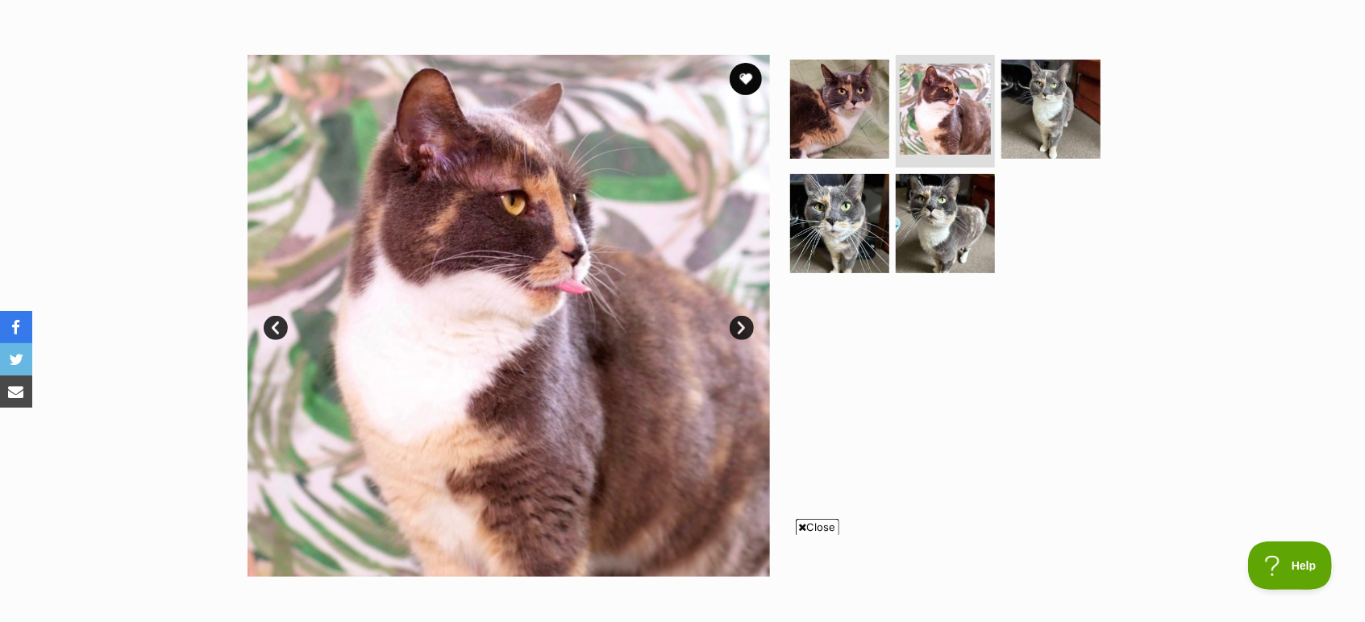
scroll to position [358, 0]
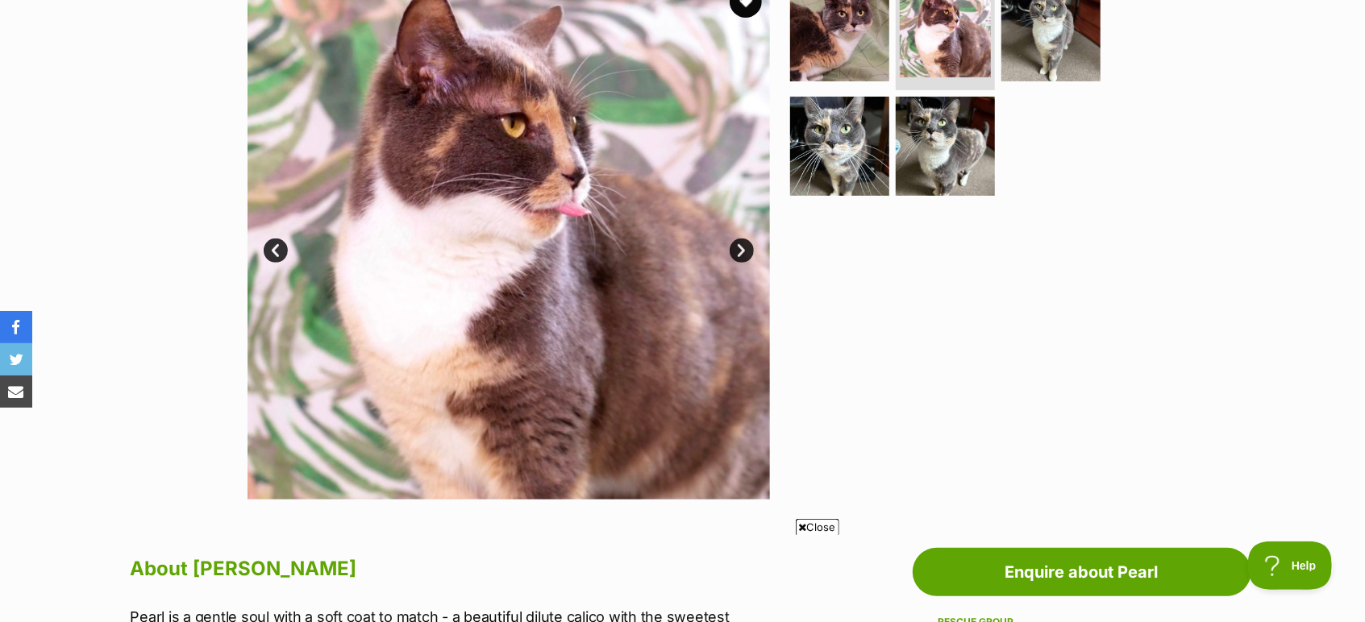
click at [732, 247] on link "Next" at bounding box center [742, 251] width 24 height 24
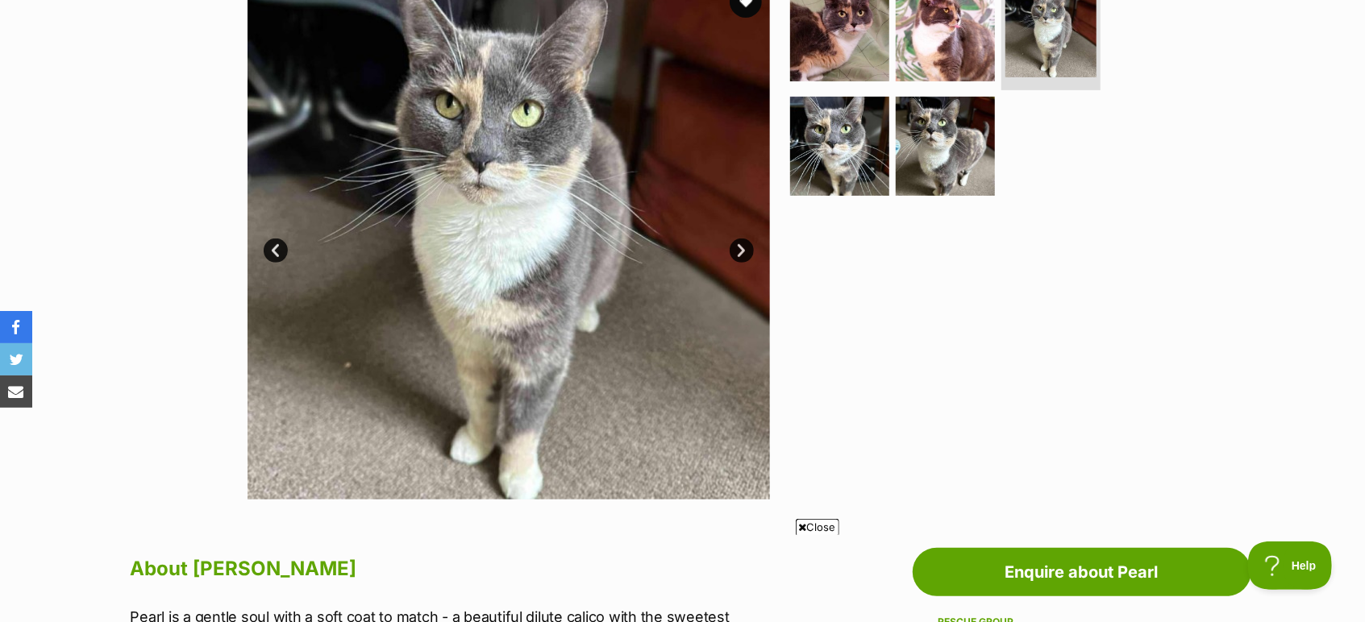
click at [732, 247] on link "Next" at bounding box center [742, 251] width 24 height 24
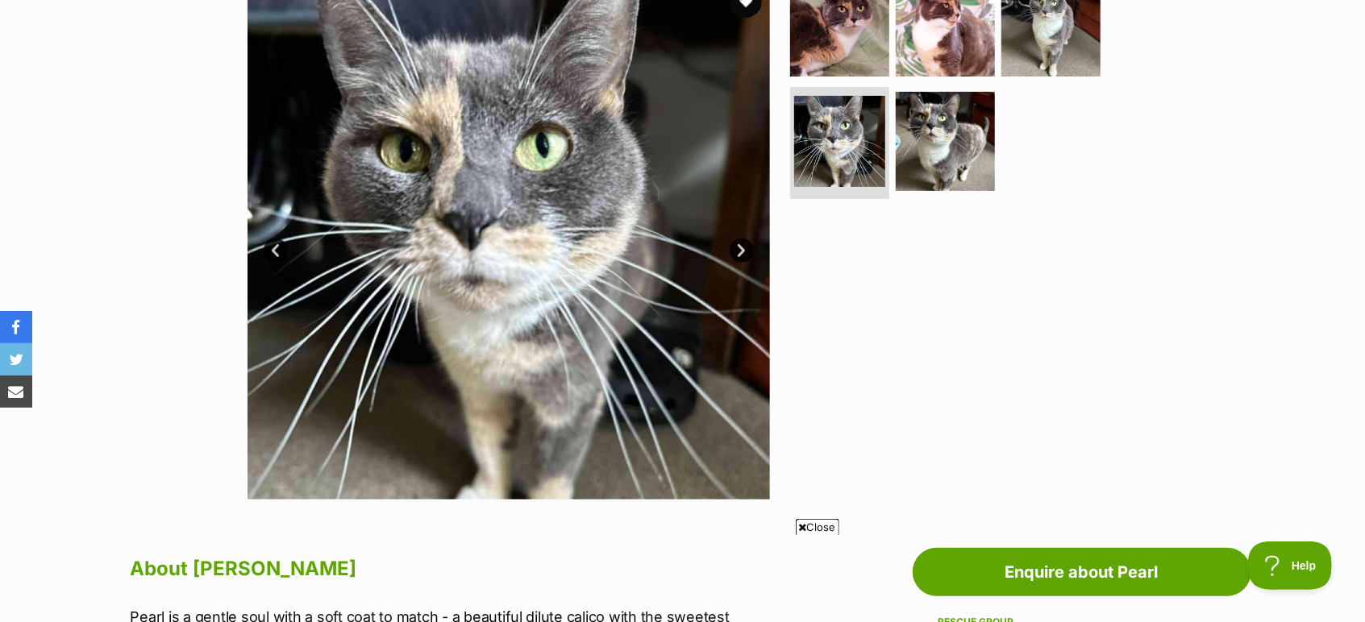
click at [732, 247] on link "Next" at bounding box center [742, 251] width 24 height 24
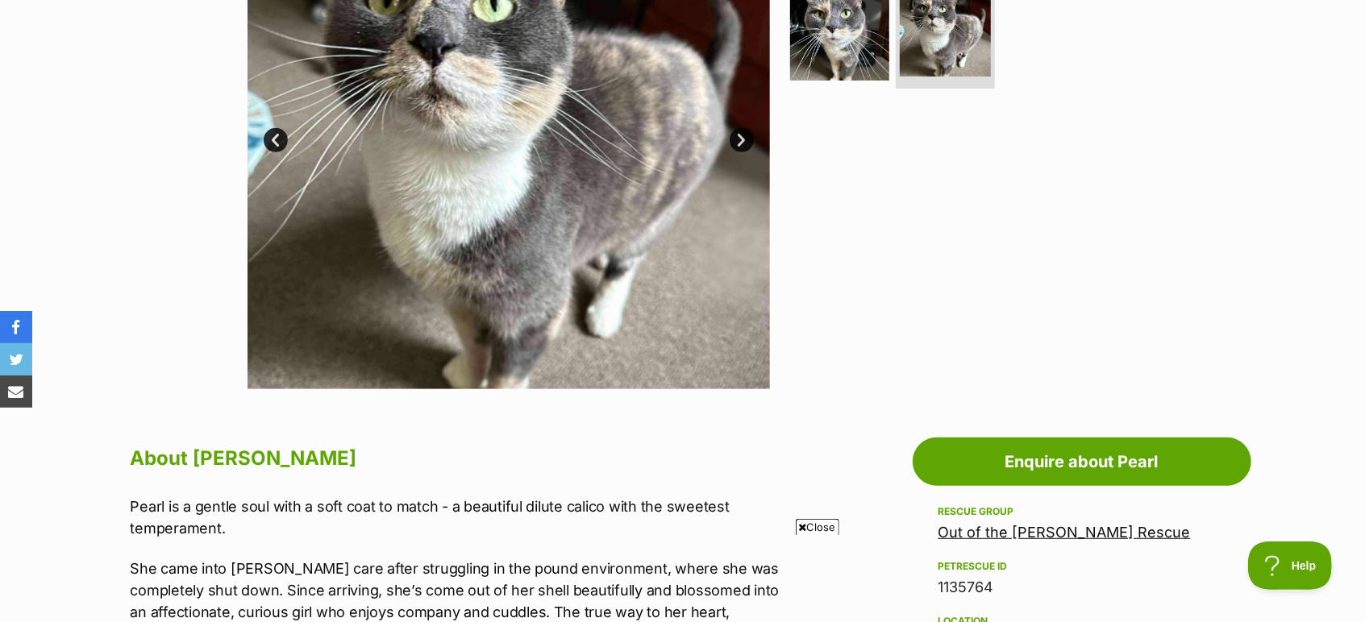
scroll to position [447, 0]
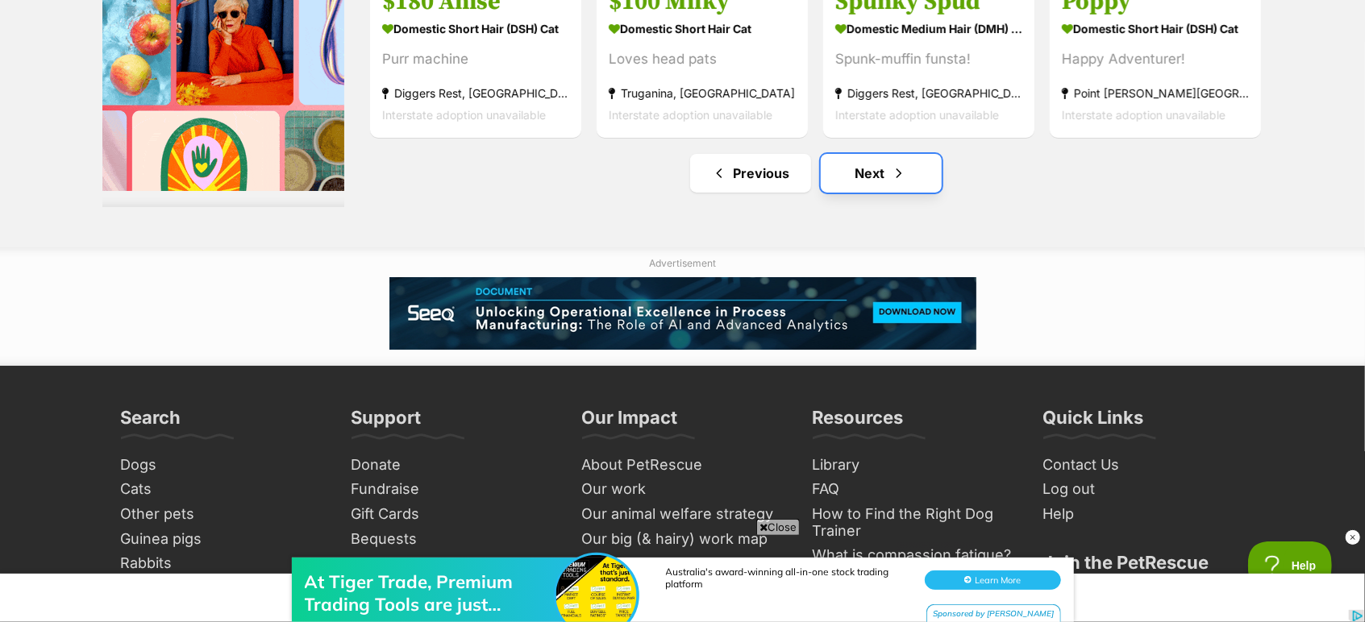
click at [914, 166] on link "Next" at bounding box center [881, 173] width 121 height 39
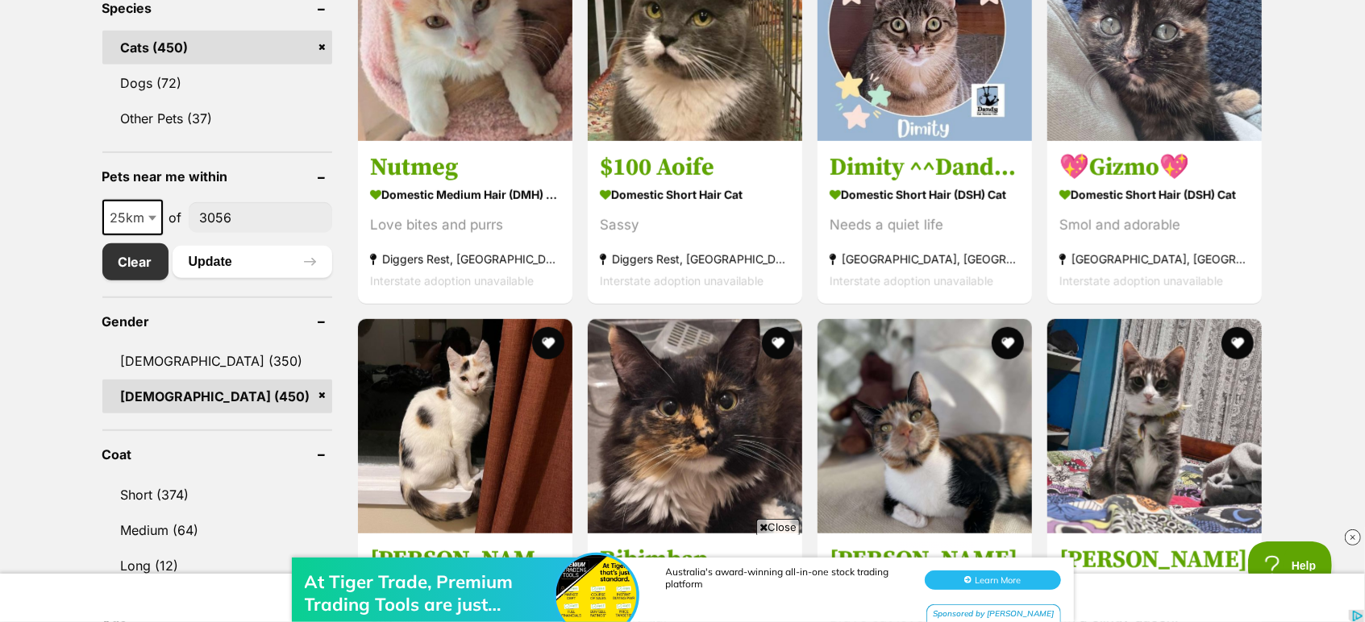
scroll to position [1060, 0]
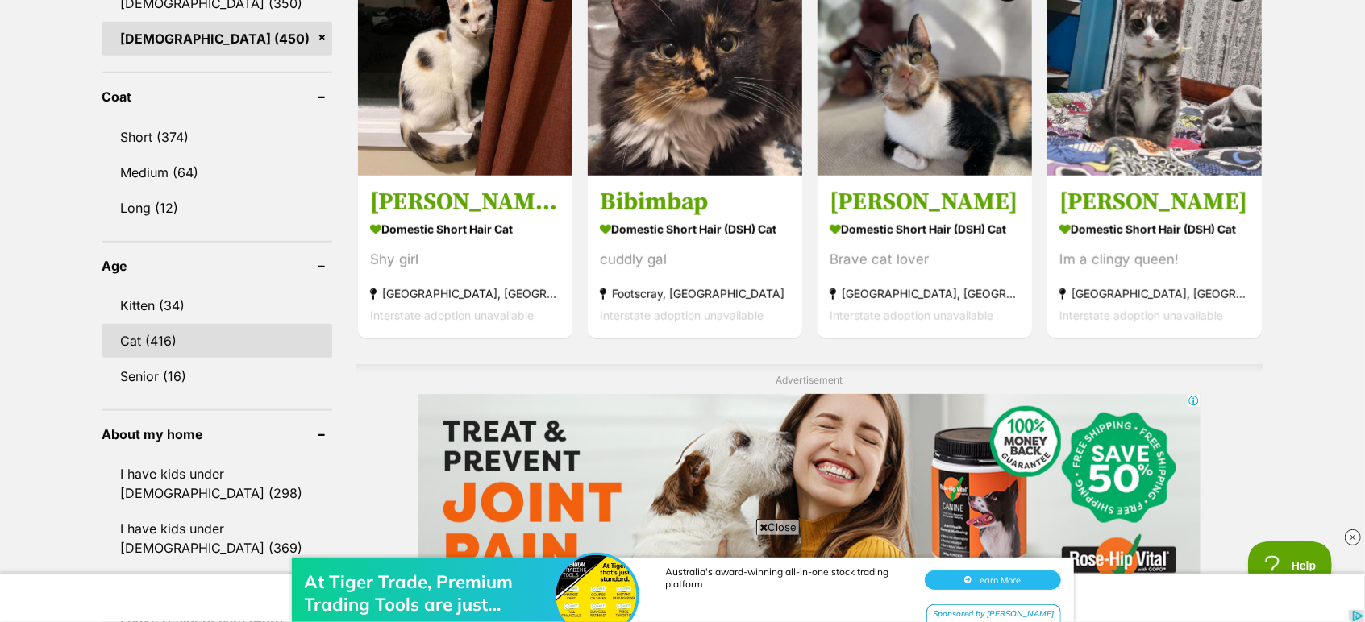
click at [218, 324] on link "Cat (416)" at bounding box center [217, 341] width 230 height 34
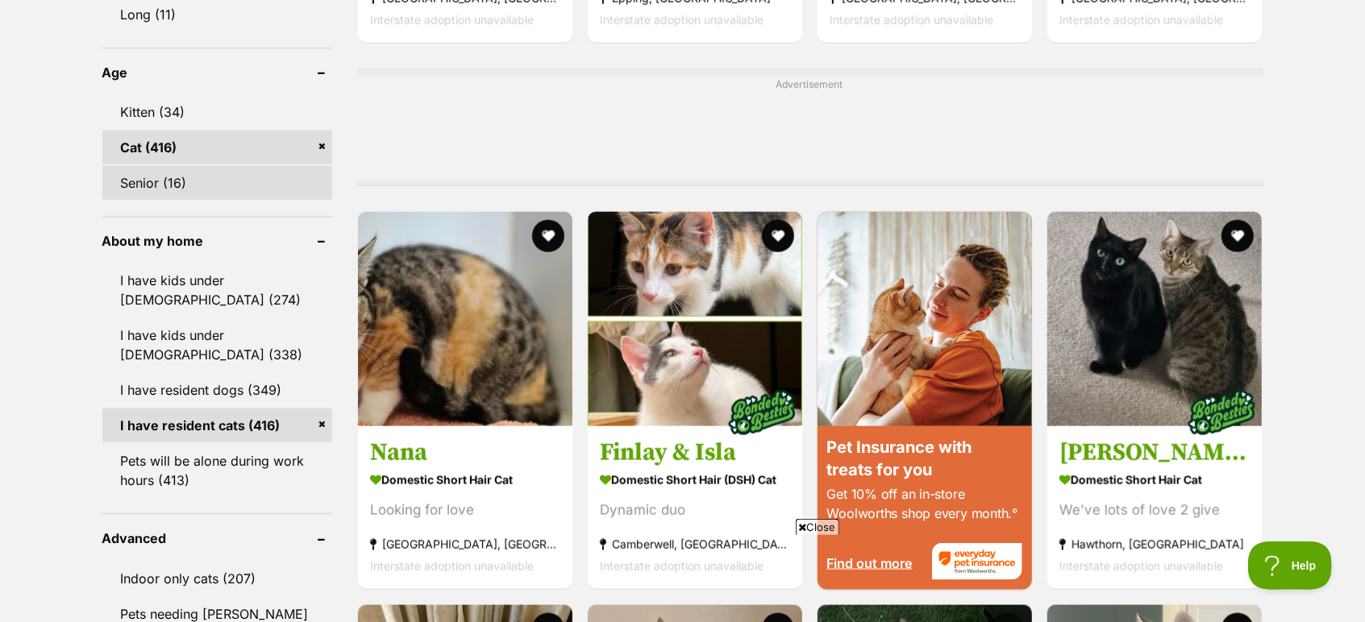
scroll to position [985, 0]
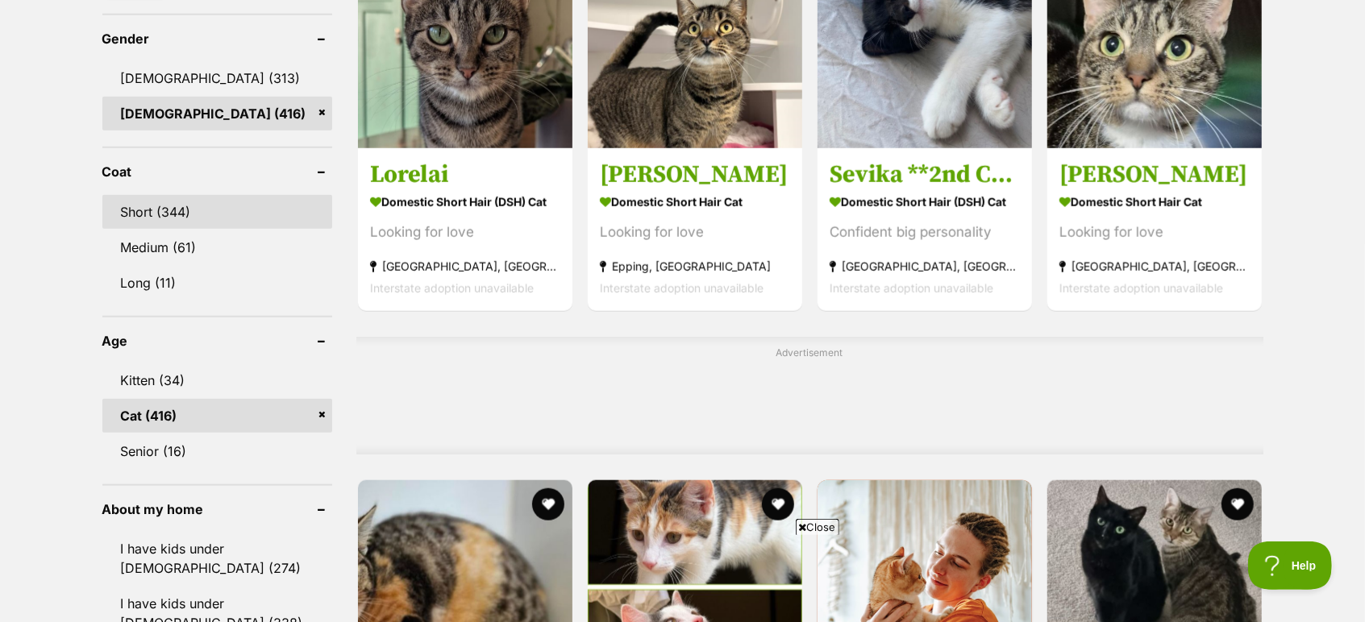
click at [213, 206] on link "Short (344)" at bounding box center [217, 212] width 230 height 34
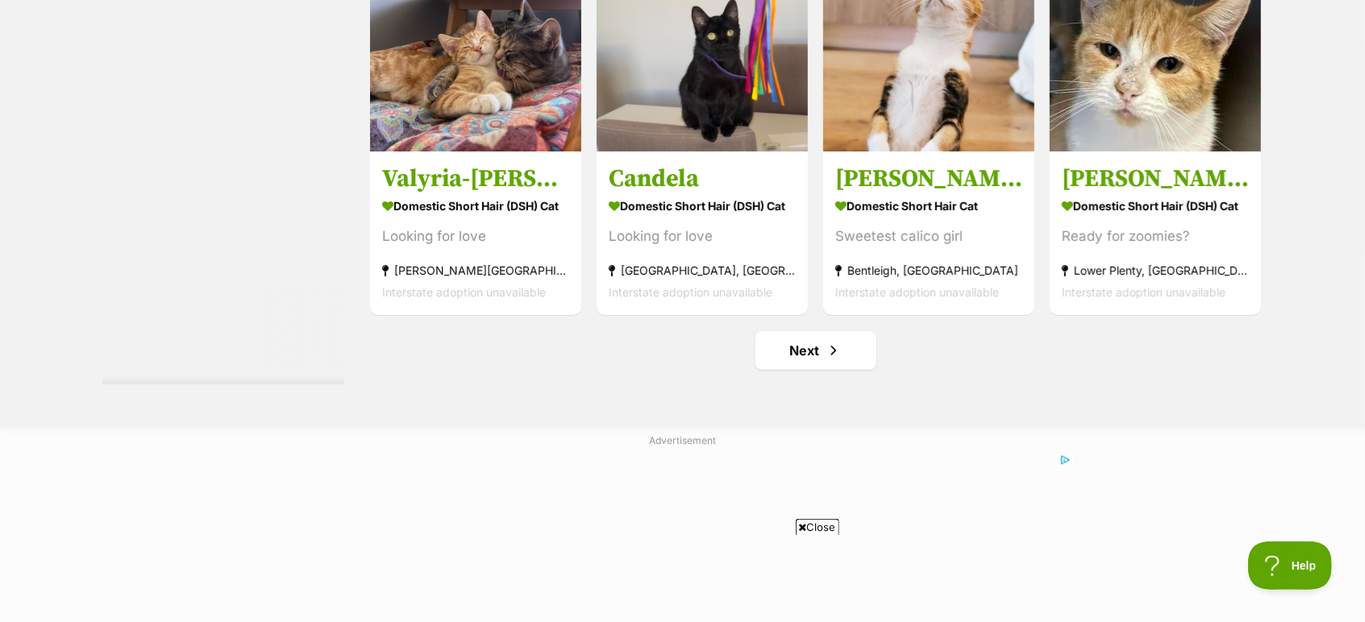
scroll to position [8509, 0]
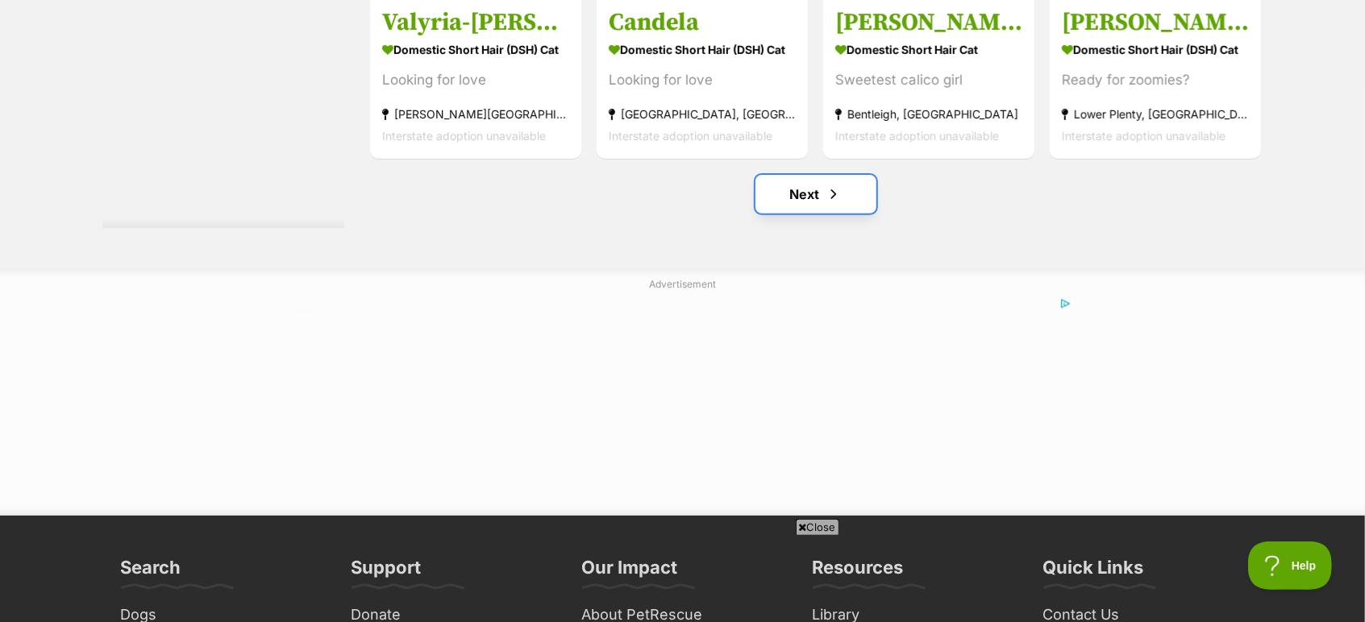
click at [834, 202] on span "Next page" at bounding box center [834, 194] width 16 height 19
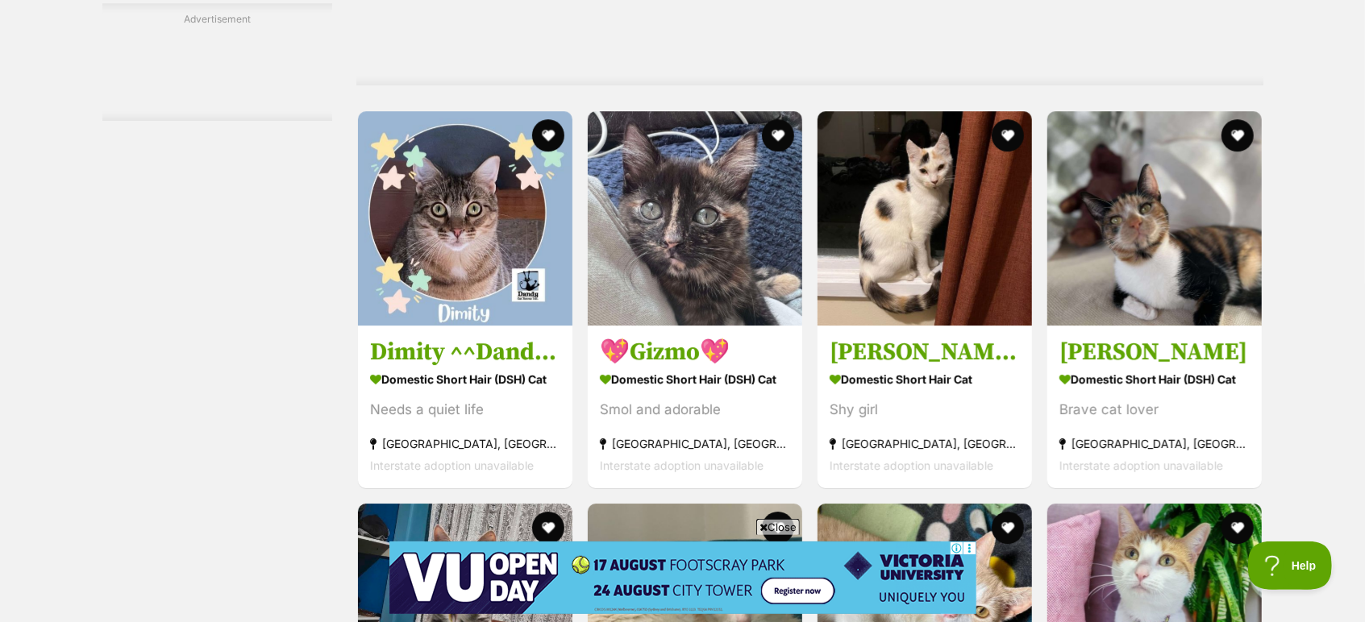
scroll to position [3851, 0]
